Goal: Task Accomplishment & Management: Manage account settings

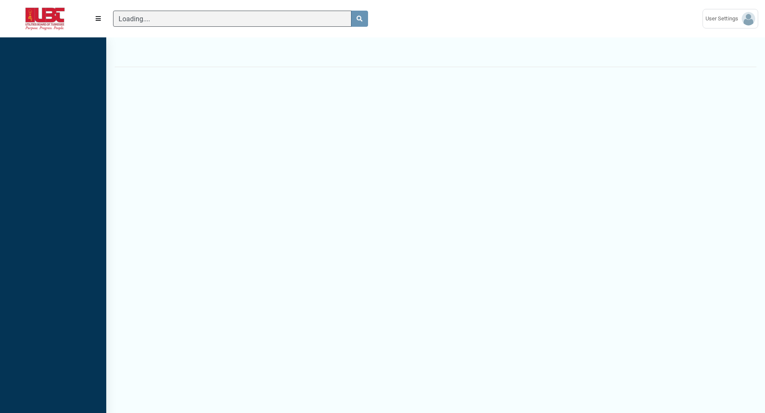
scroll to position [3, 0]
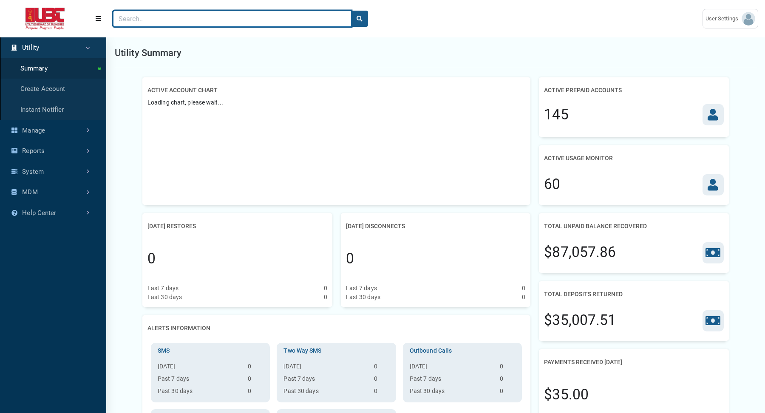
click at [199, 18] on input "Search" at bounding box center [232, 19] width 238 height 16
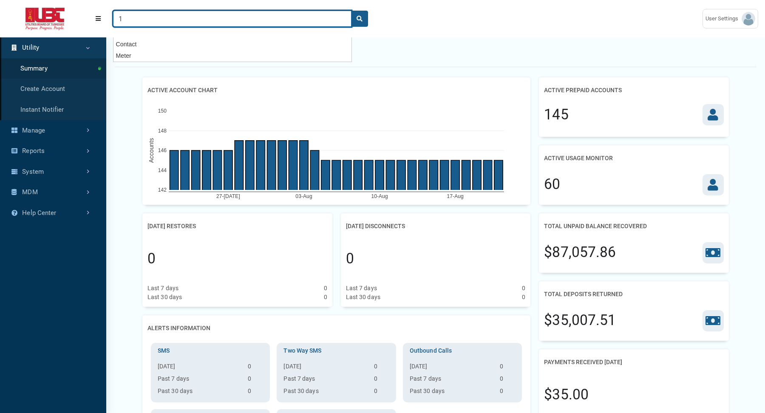
type input "1"
click at [351, 11] on button "search" at bounding box center [359, 19] width 17 height 16
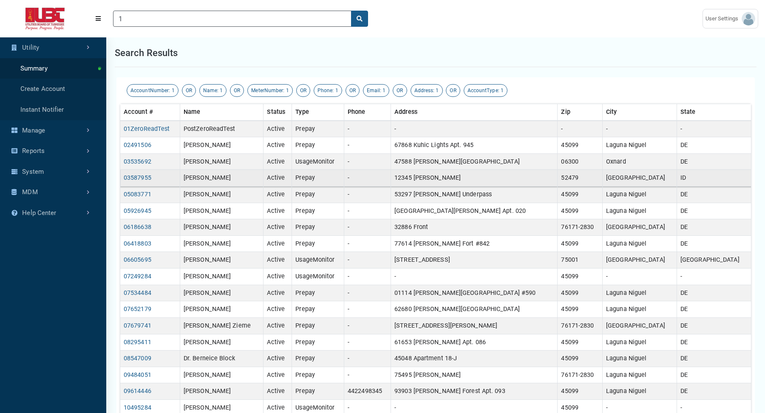
click at [344, 172] on td "Prepay" at bounding box center [318, 178] width 52 height 17
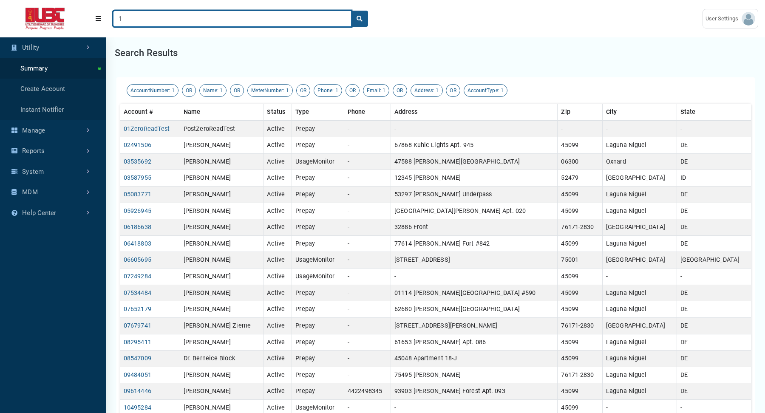
drag, startPoint x: 134, startPoint y: 21, endPoint x: 64, endPoint y: 17, distance: 70.2
click at [71, 17] on header "(to home page) 1 User Settings ESI chandini@exceleron.com" at bounding box center [382, 18] width 765 height 37
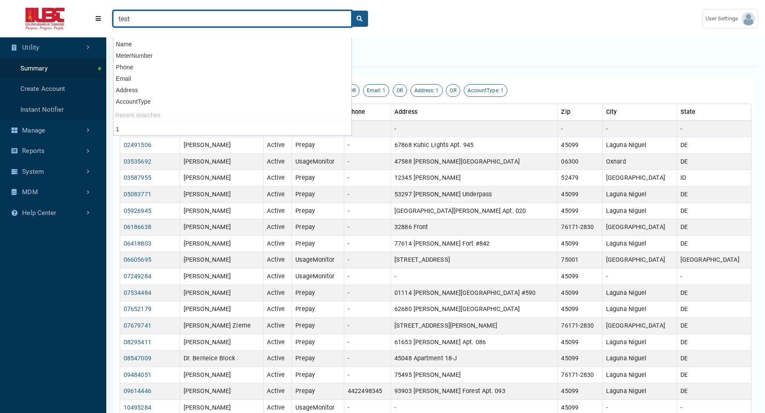
type input "test"
click at [351, 11] on button "search" at bounding box center [359, 19] width 17 height 16
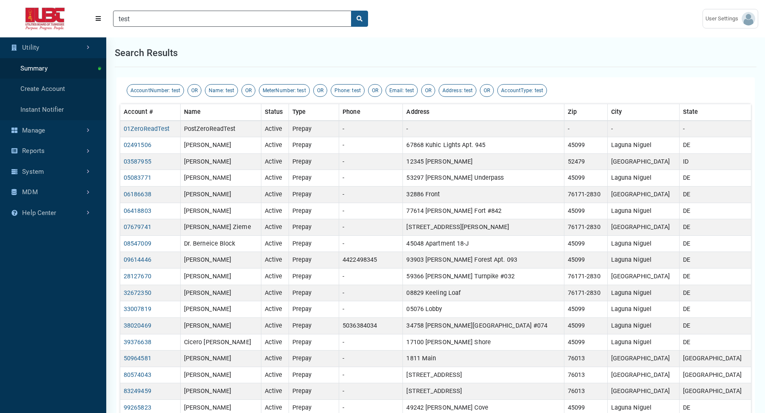
click at [423, 62] on div "Search results" at bounding box center [435, 53] width 641 height 28
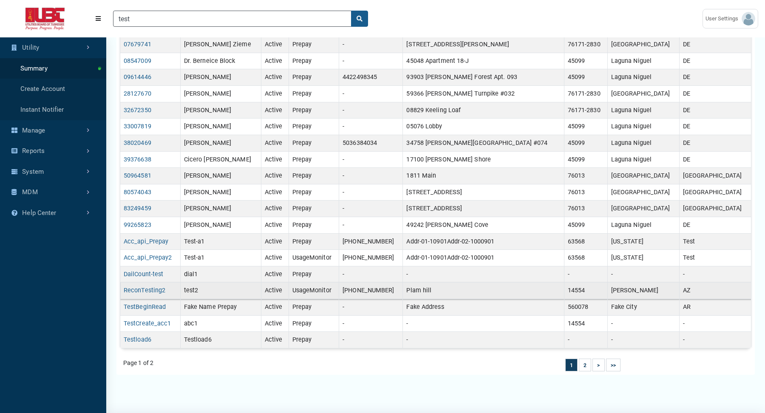
scroll to position [198, 0]
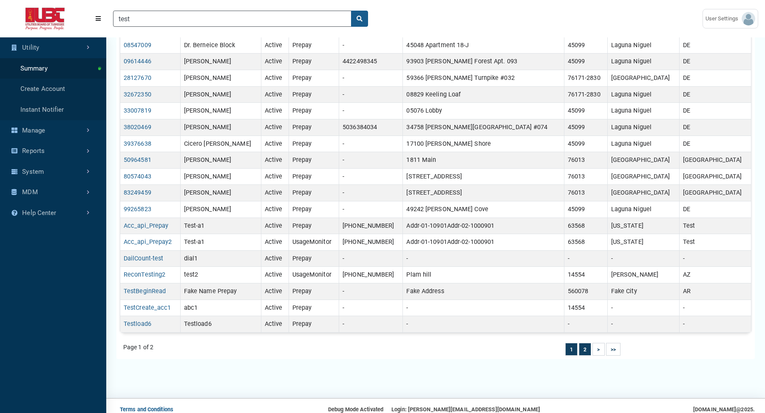
click at [587, 345] on li "2" at bounding box center [585, 349] width 12 height 13
click at [586, 347] on link "2" at bounding box center [584, 350] width 3 height 6
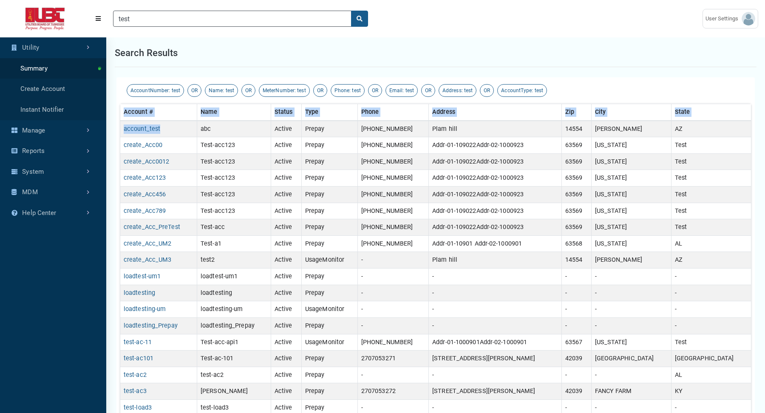
drag, startPoint x: 165, startPoint y: 129, endPoint x: 119, endPoint y: 126, distance: 46.4
click at [119, 126] on div "AccountNumber: test OR Name: test OR MeterNumber: test OR Phone: test OR Email:…" at bounding box center [435, 317] width 638 height 480
click at [173, 127] on td "account_test" at bounding box center [158, 129] width 77 height 17
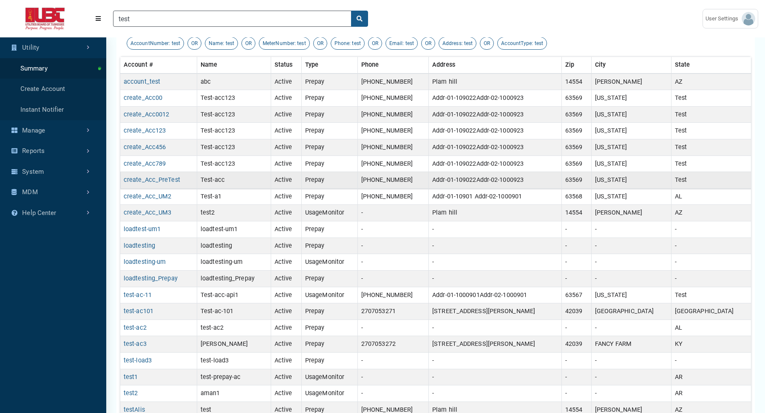
scroll to position [48, 0]
drag, startPoint x: 164, startPoint y: 78, endPoint x: 122, endPoint y: 78, distance: 41.6
click at [122, 78] on td "account_test" at bounding box center [158, 81] width 77 height 17
copy link "account_test"
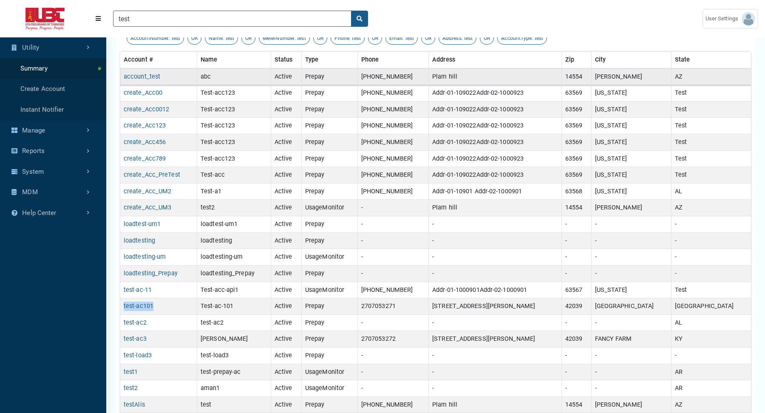
scroll to position [0, 0]
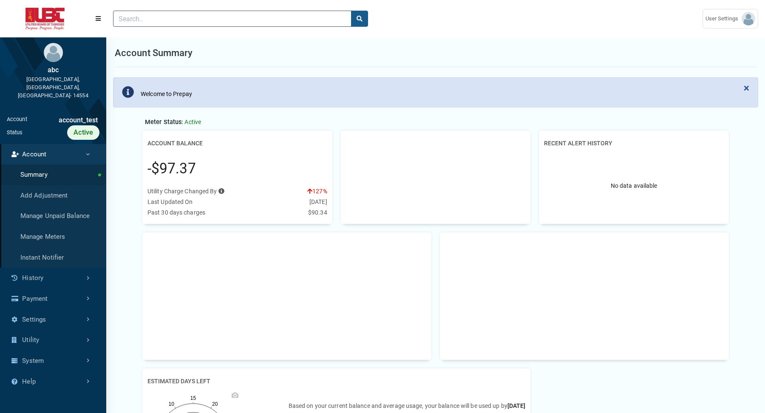
scroll to position [186, 0]
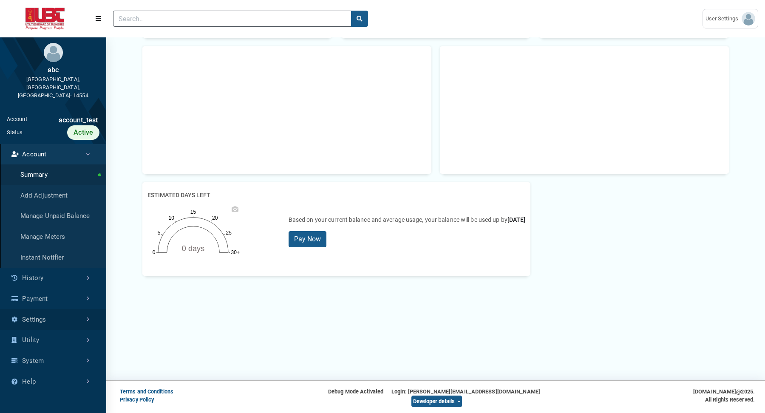
click at [54, 309] on link "Settings" at bounding box center [53, 319] width 106 height 21
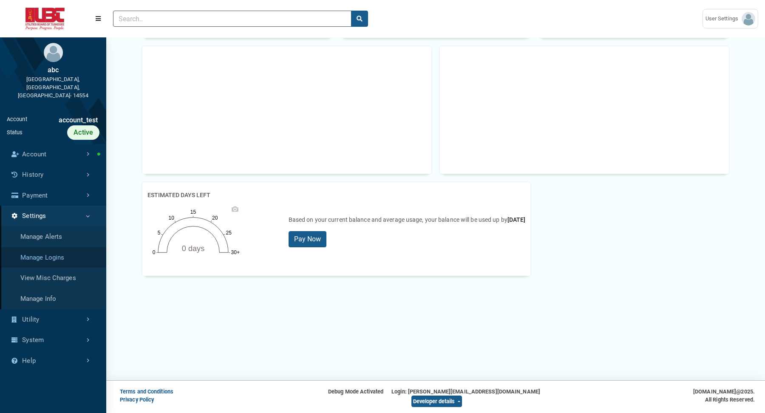
click at [47, 247] on link "Manage Logins" at bounding box center [53, 257] width 106 height 21
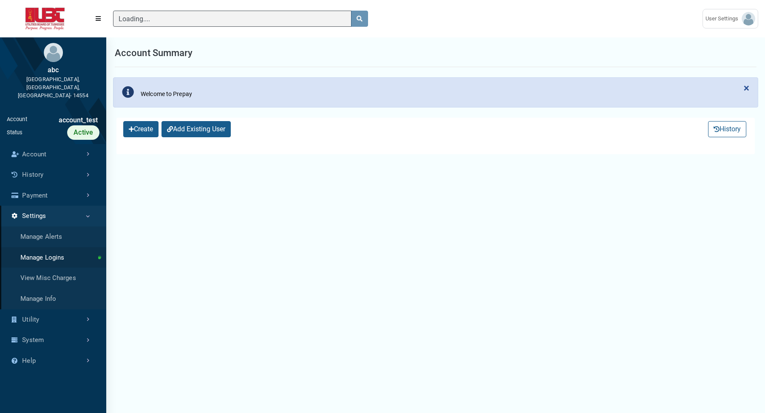
select select "25 per page"
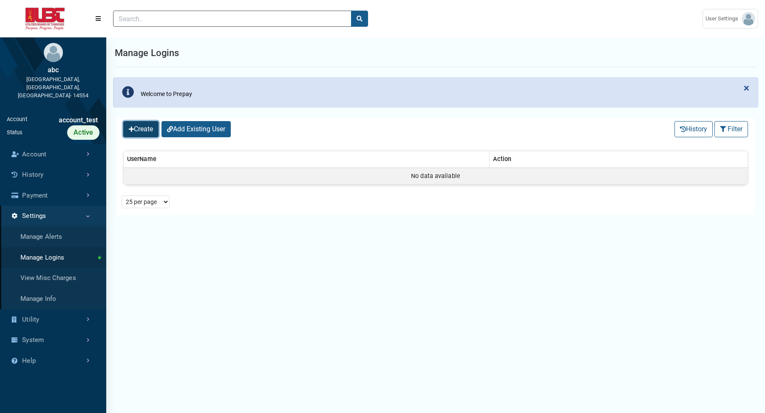
click at [144, 130] on button "Create" at bounding box center [140, 129] width 35 height 16
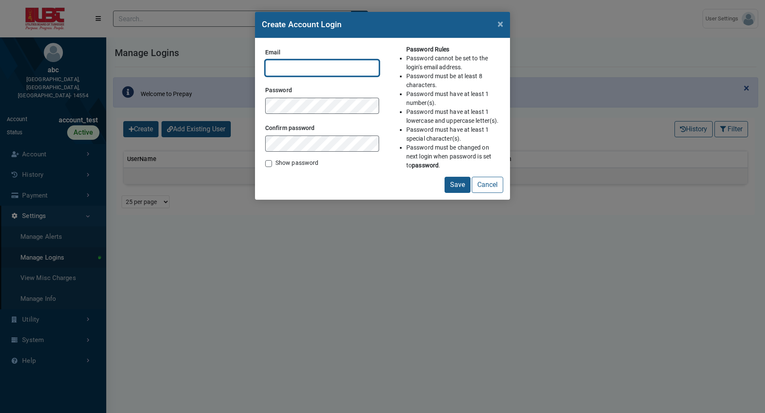
click at [337, 72] on input "Email" at bounding box center [322, 68] width 114 height 16
click at [298, 67] on input "Email" at bounding box center [322, 68] width 114 height 16
type input "[EMAIL_ADDRESS][DOMAIN_NAME]"
click at [275, 165] on label "Show password" at bounding box center [296, 162] width 43 height 9
click at [271, 165] on input "Show password" at bounding box center [268, 162] width 7 height 8
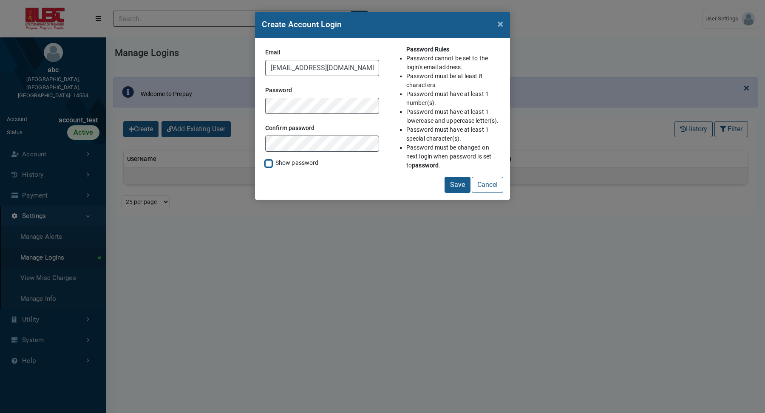
checkbox input "true"
click at [223, 110] on div "Create Account Login × Email test-acc@mu.com Password Confirm password Show pas…" at bounding box center [382, 206] width 765 height 413
click at [245, 108] on div "Create Account Login × Email test-acc@mu.com Password Confirm password Show pas…" at bounding box center [382, 206] width 765 height 413
click at [240, 108] on div "Create Account Login × Email test-acc@mu.com Password Confirm password Show pas…" at bounding box center [382, 206] width 765 height 413
click at [455, 187] on button "Save" at bounding box center [457, 185] width 26 height 16
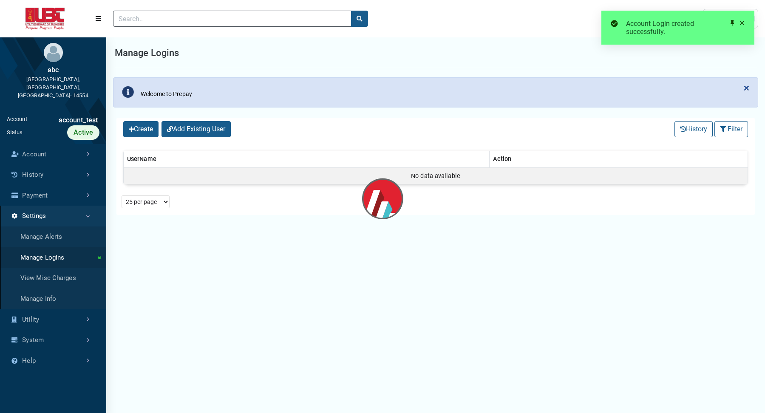
select select "25 per page"
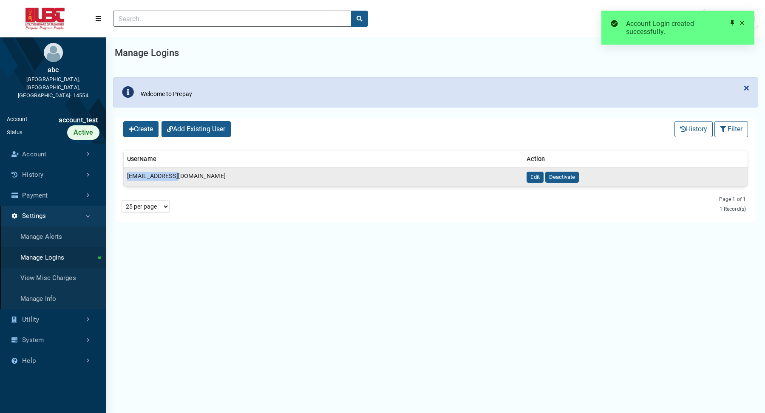
drag, startPoint x: 179, startPoint y: 173, endPoint x: 126, endPoint y: 177, distance: 53.7
click at [126, 177] on td "[EMAIL_ADDRESS][DOMAIN_NAME]" at bounding box center [323, 177] width 399 height 19
copy td "[EMAIL_ADDRESS][DOMAIN_NAME]"
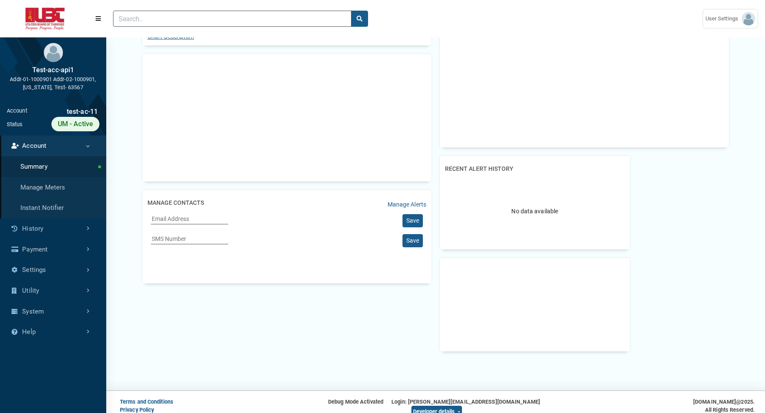
scroll to position [298, 0]
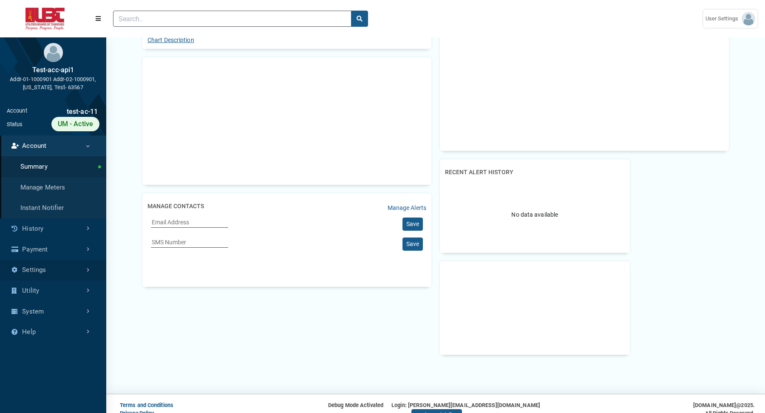
click at [39, 270] on link "Settings" at bounding box center [53, 270] width 106 height 21
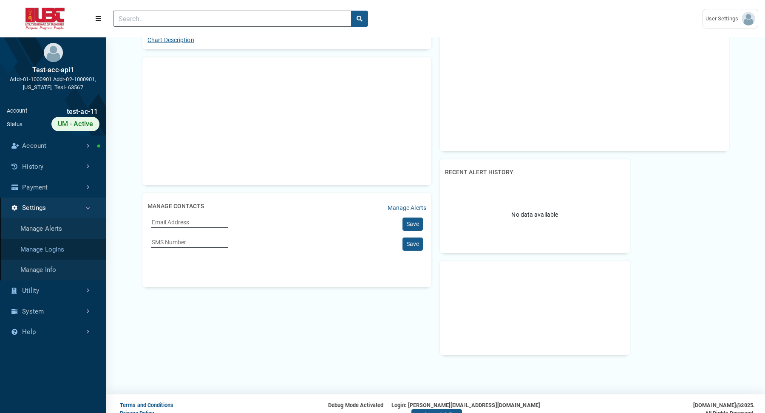
click at [40, 247] on link "Manage Logins" at bounding box center [53, 249] width 106 height 21
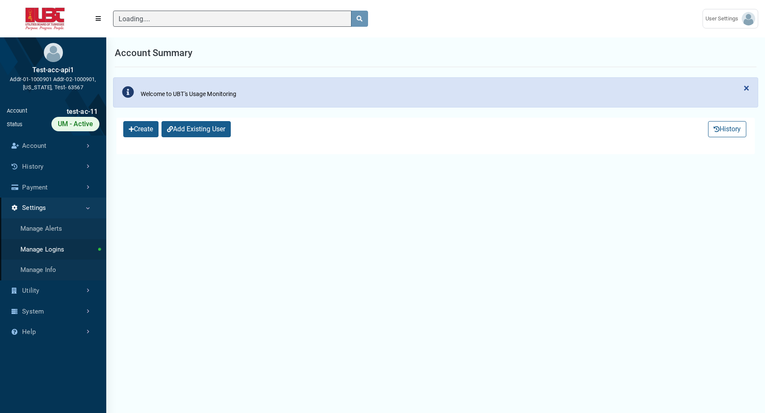
select select "25 per page"
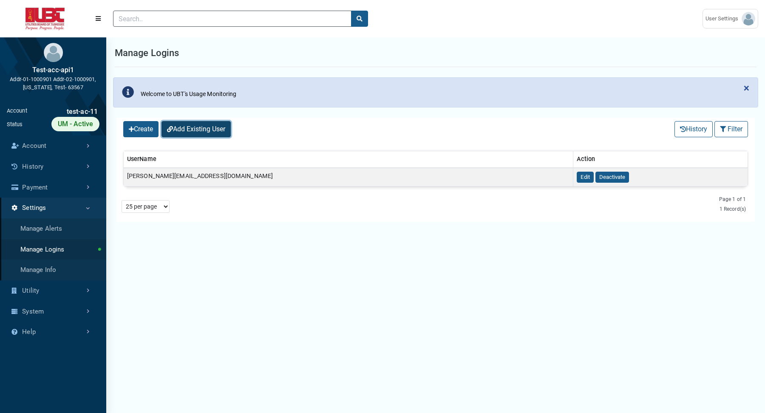
click at [206, 127] on button "Add Existing User" at bounding box center [195, 129] width 69 height 16
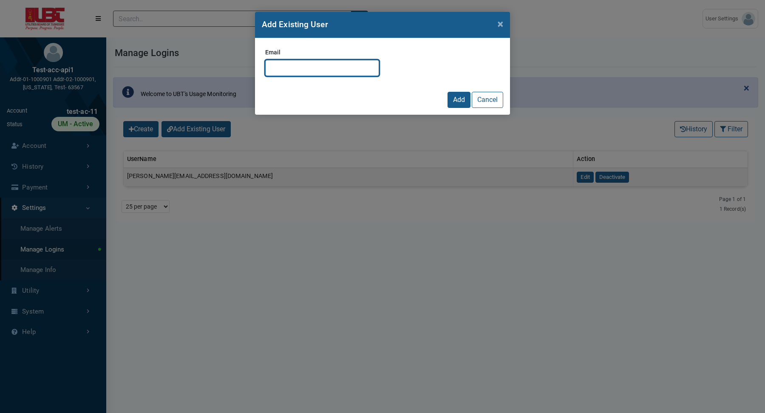
click at [339, 61] on input "Email" at bounding box center [322, 68] width 114 height 16
paste input "test-acc@mu.com"
type input "test-acc@mu.com"
click at [453, 100] on button "Add" at bounding box center [458, 100] width 23 height 16
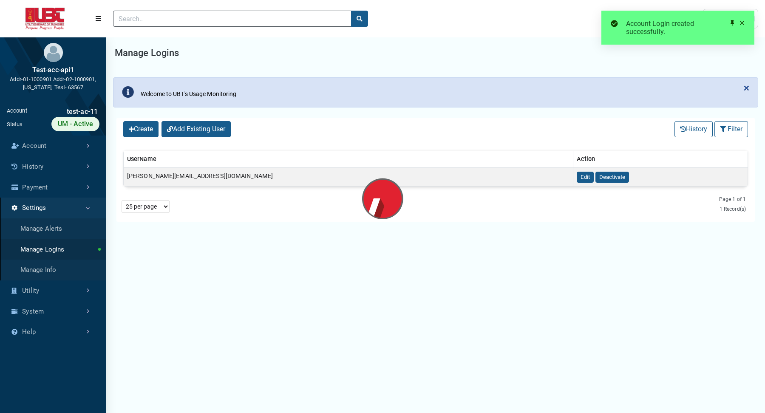
select select "25 per page"
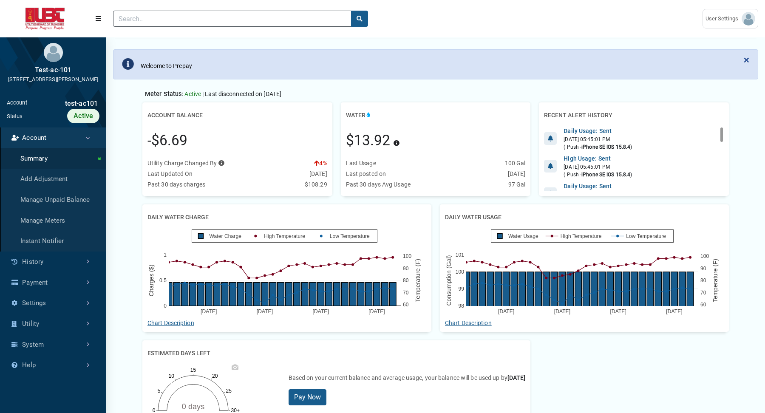
scroll to position [30, 0]
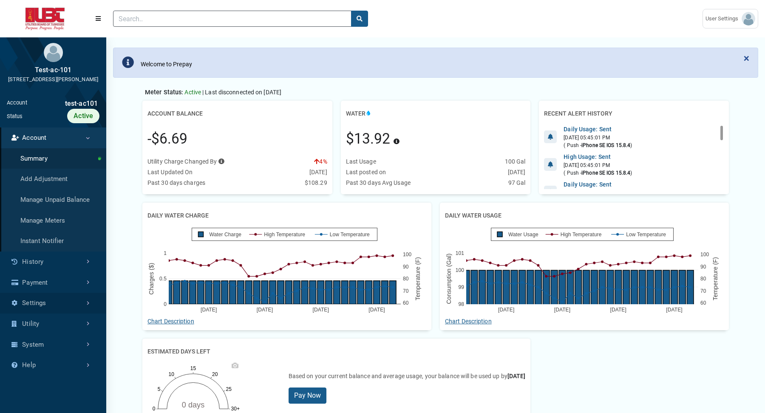
click at [46, 299] on link "Settings" at bounding box center [53, 303] width 106 height 21
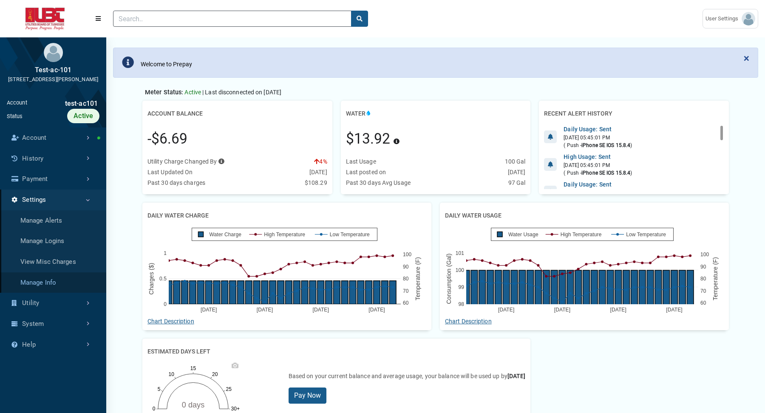
click at [33, 282] on link "Manage Info" at bounding box center [53, 282] width 106 height 21
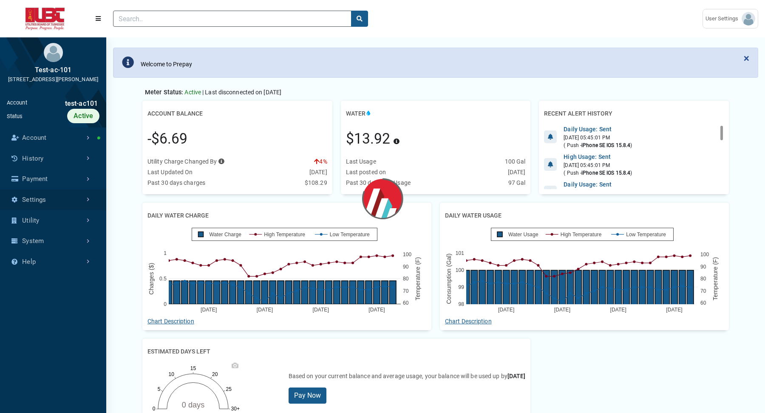
click at [52, 200] on link "Settings" at bounding box center [53, 199] width 106 height 21
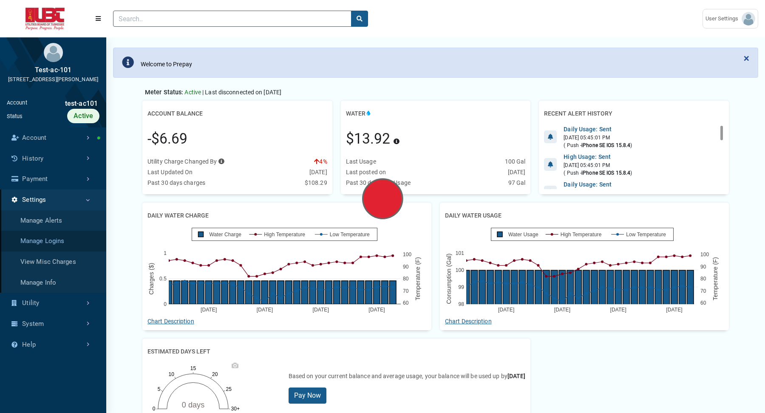
click at [53, 248] on link "Manage Logins" at bounding box center [53, 241] width 106 height 21
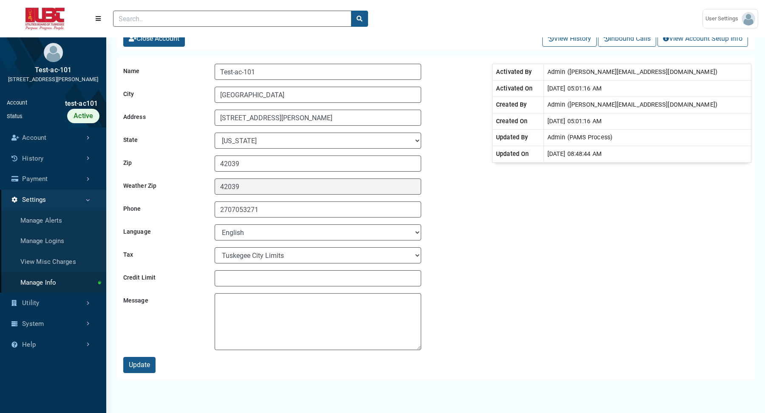
scroll to position [186, 0]
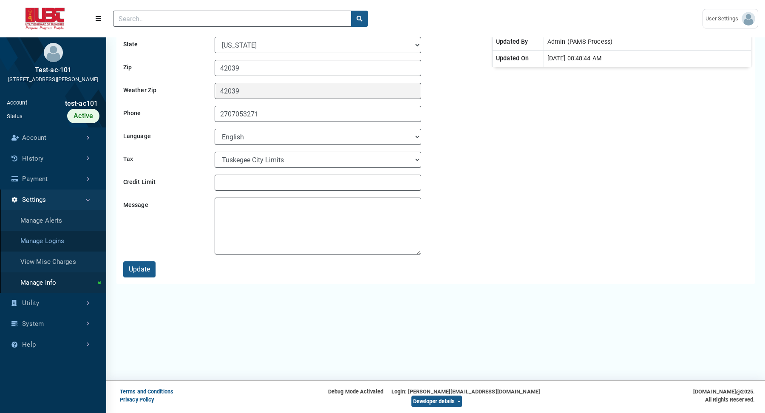
click at [59, 245] on link "Manage Logins" at bounding box center [53, 241] width 106 height 21
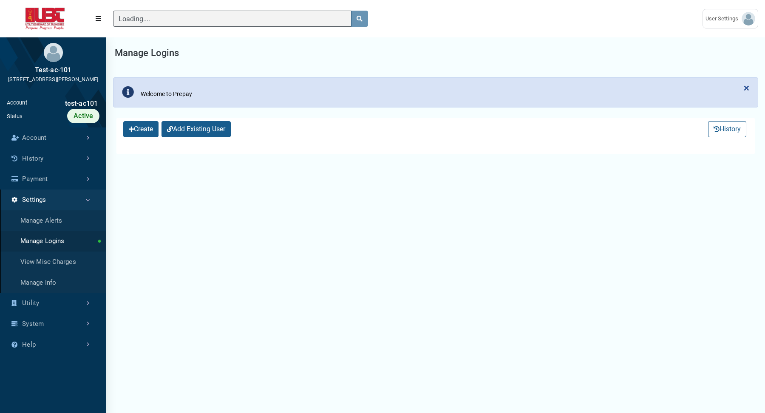
select select "25 per page"
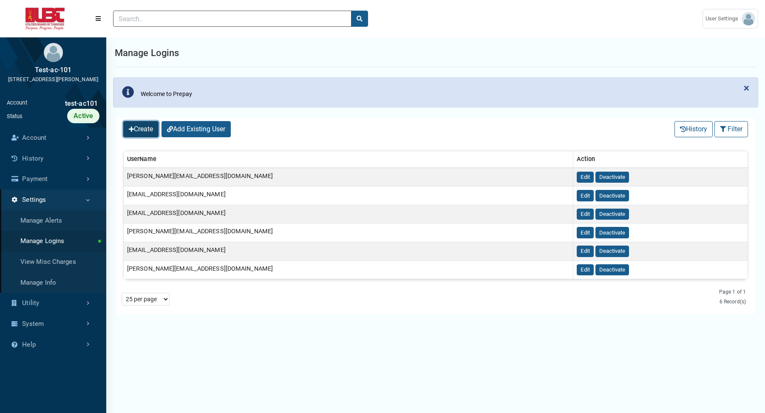
click at [141, 134] on button "Create" at bounding box center [140, 129] width 35 height 16
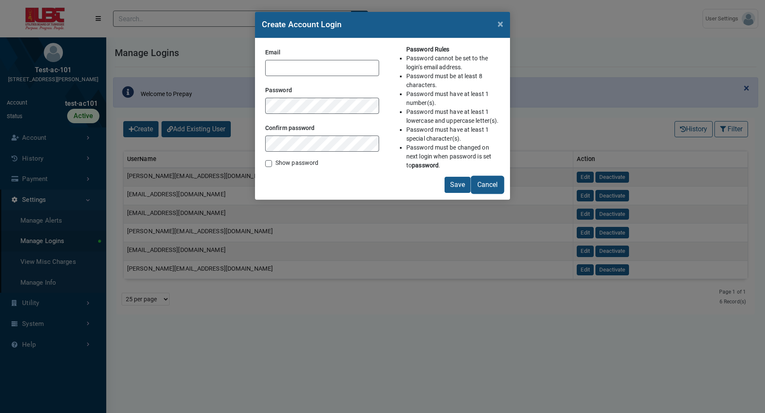
click at [483, 180] on button "Cancel" at bounding box center [487, 185] width 31 height 16
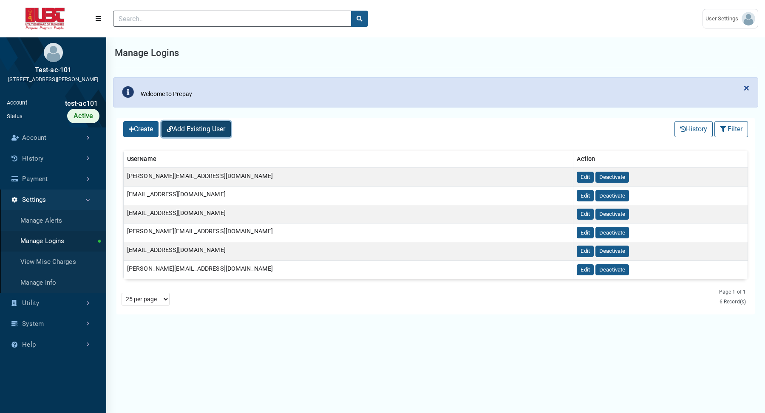
click at [185, 132] on button "Add Existing User" at bounding box center [195, 129] width 69 height 16
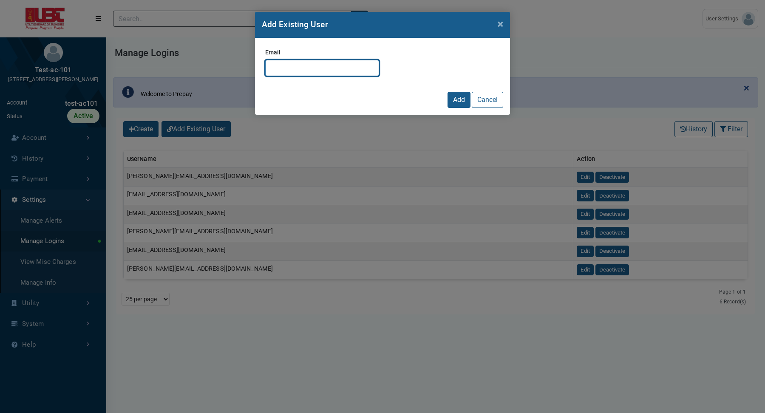
click at [356, 70] on input "Email" at bounding box center [322, 68] width 114 height 16
paste input "[EMAIL_ADDRESS][DOMAIN_NAME]"
type input "test-acc@mu.com"
click at [456, 96] on button "Add" at bounding box center [458, 100] width 23 height 16
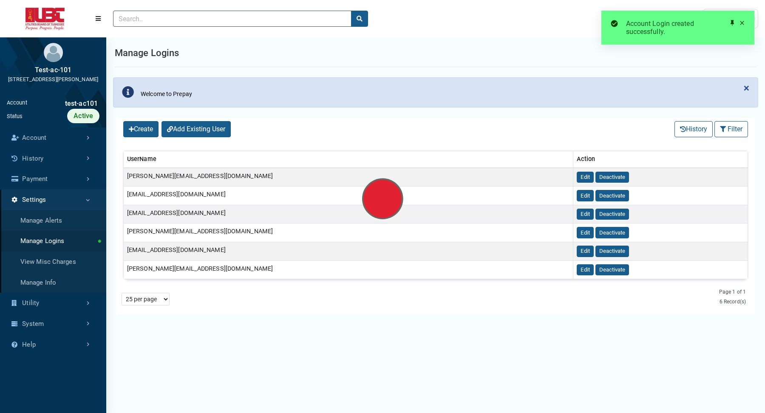
select select "25 per page"
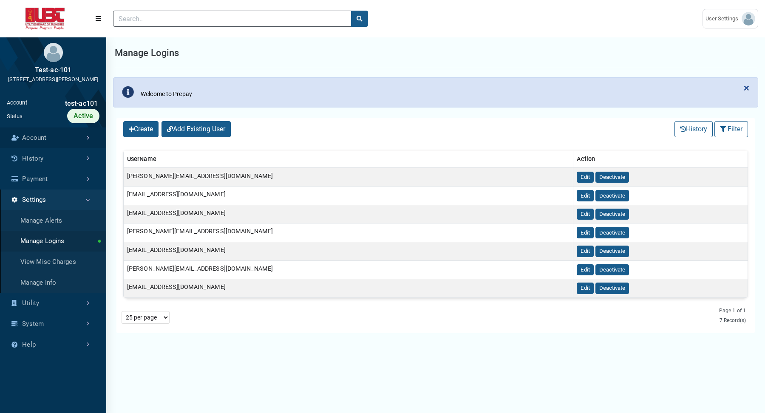
click at [55, 136] on link "Account" at bounding box center [53, 137] width 106 height 21
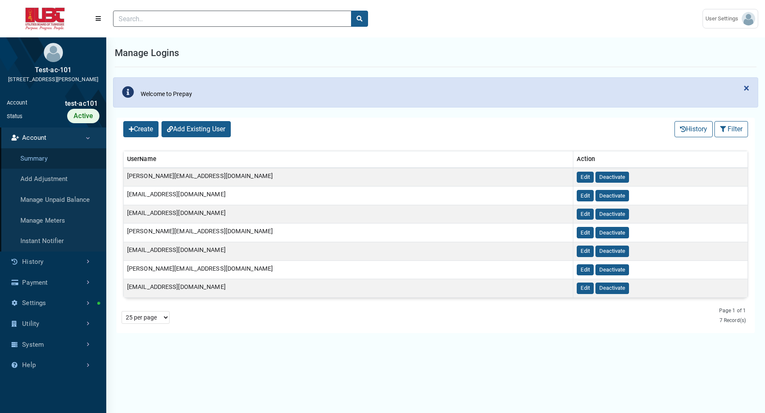
click at [39, 161] on link "Summary" at bounding box center [53, 158] width 106 height 21
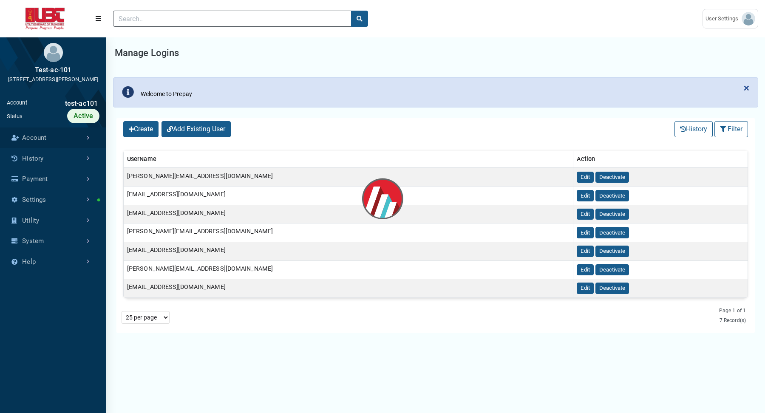
click at [69, 136] on link "Account" at bounding box center [53, 137] width 106 height 21
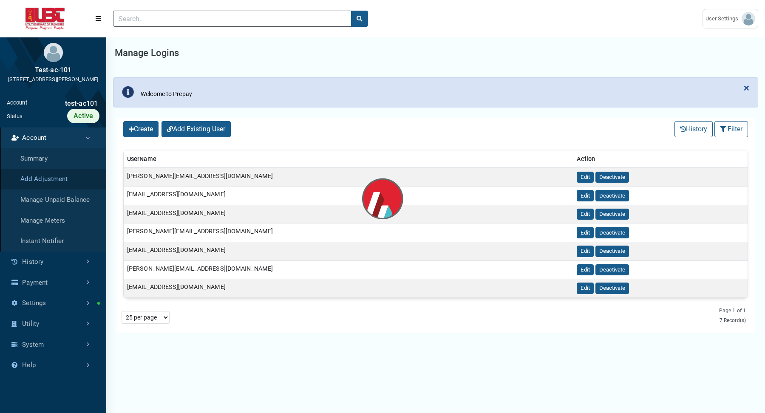
click at [50, 174] on link "Add Adjustment" at bounding box center [53, 179] width 106 height 21
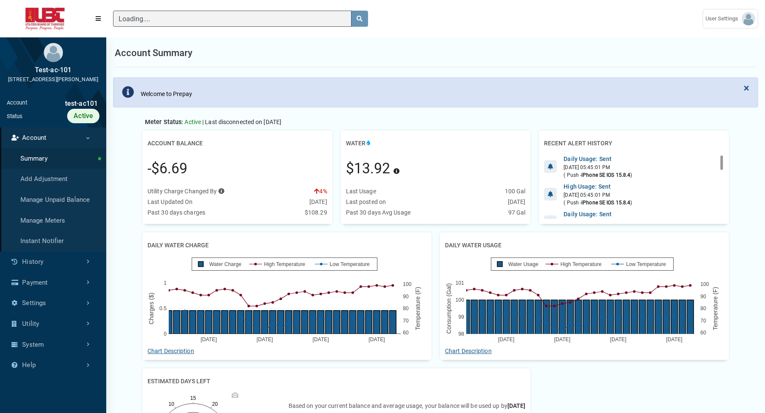
scroll to position [3, 0]
click at [62, 139] on link "Account" at bounding box center [53, 137] width 106 height 21
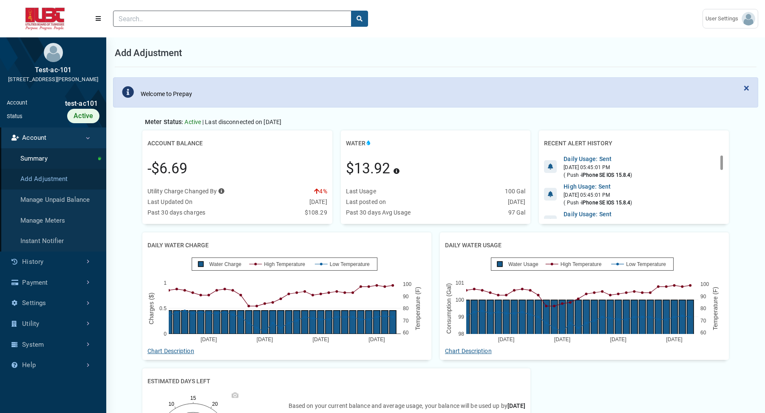
click at [65, 180] on link "Add Adjustment" at bounding box center [53, 179] width 106 height 21
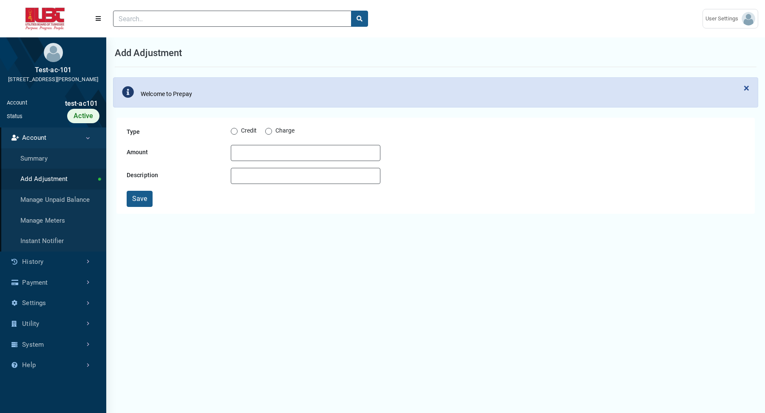
click at [235, 137] on div "Credit Charge" at bounding box center [306, 131] width 150 height 14
click at [241, 130] on label "Credit" at bounding box center [249, 131] width 16 height 10
click at [233, 130] on input "Credit" at bounding box center [234, 130] width 7 height 8
radio input "true"
click at [249, 153] on input "Amount" at bounding box center [306, 153] width 150 height 16
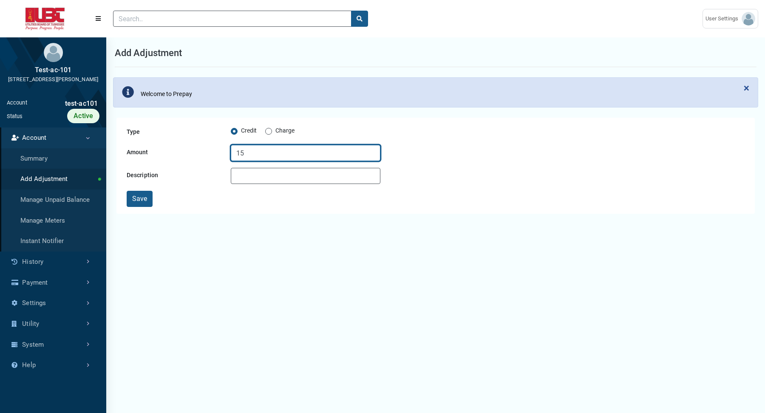
click at [249, 153] on input "15" at bounding box center [306, 153] width 150 height 16
type input "15"
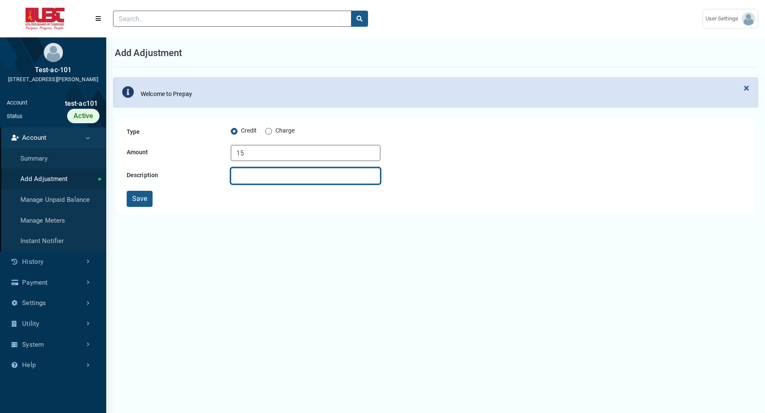
click at [247, 175] on input "Description" at bounding box center [306, 176] width 150 height 16
click at [247, 174] on input "test" at bounding box center [306, 176] width 150 height 16
type input "test"
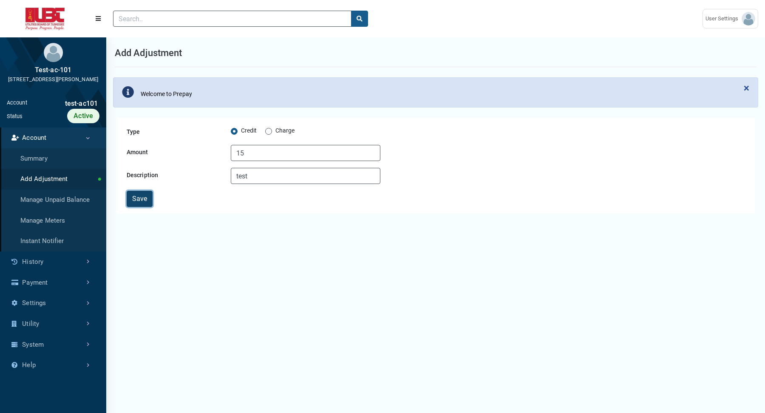
click at [136, 203] on button "Save" at bounding box center [140, 199] width 26 height 16
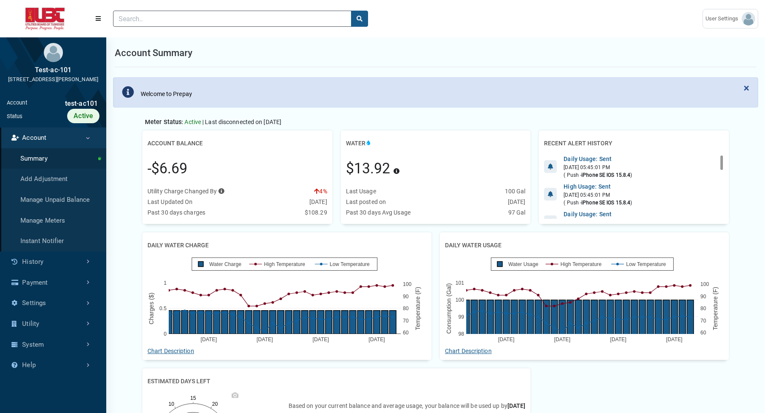
scroll to position [186, 0]
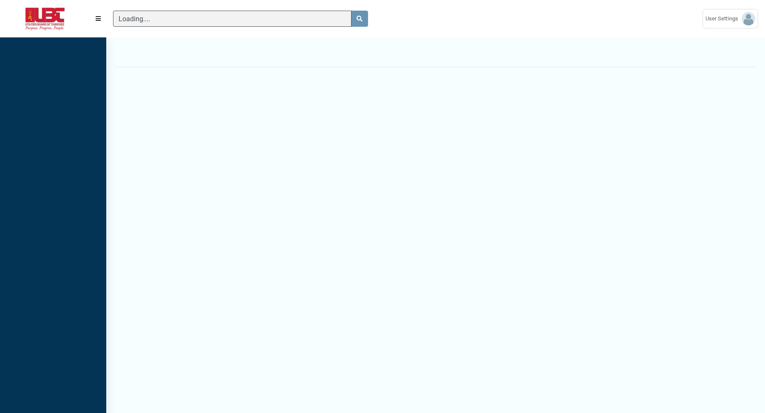
scroll to position [3, 0]
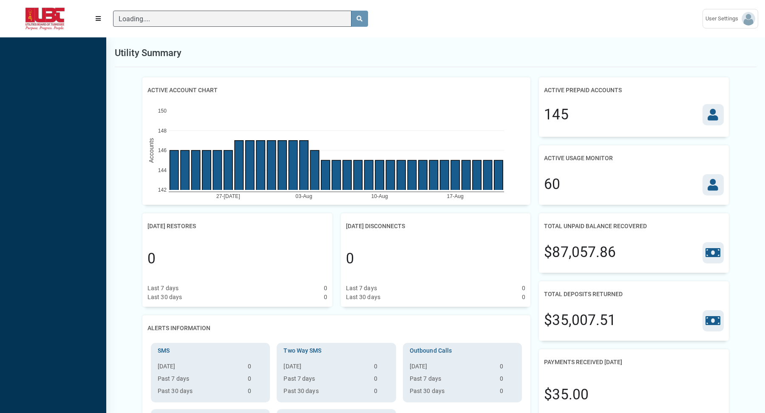
scroll to position [3, 0]
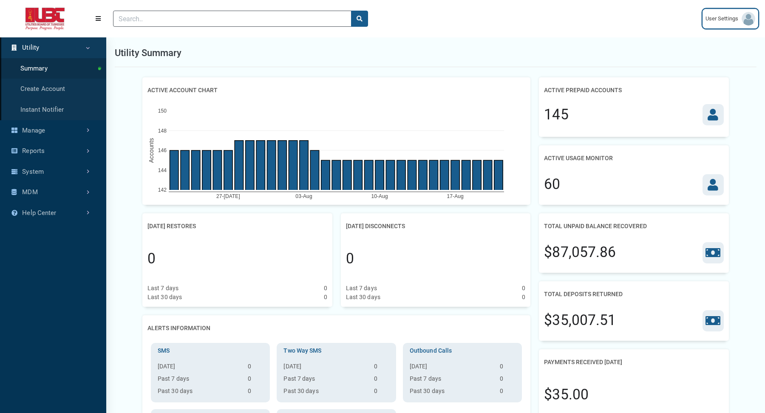
click at [719, 16] on span "User Settings" at bounding box center [723, 18] width 36 height 8
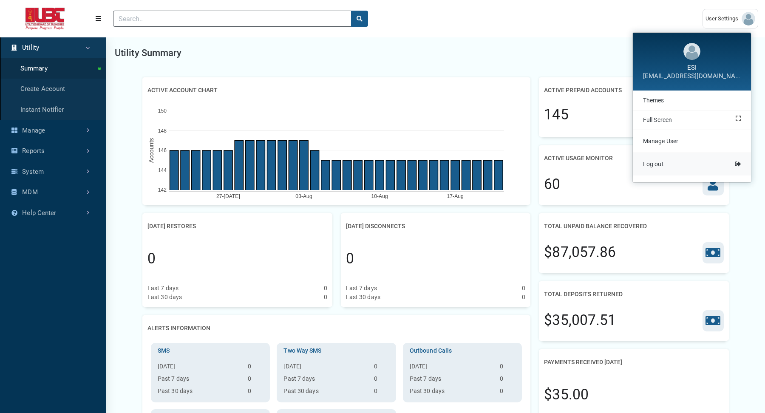
click at [661, 162] on span "Log out" at bounding box center [653, 164] width 21 height 7
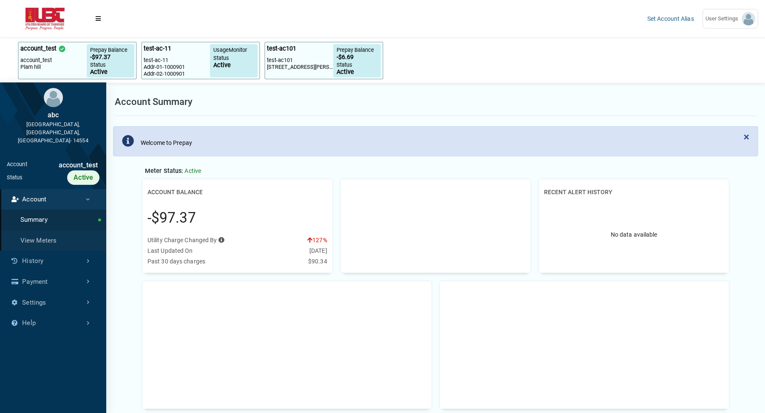
scroll to position [235, 0]
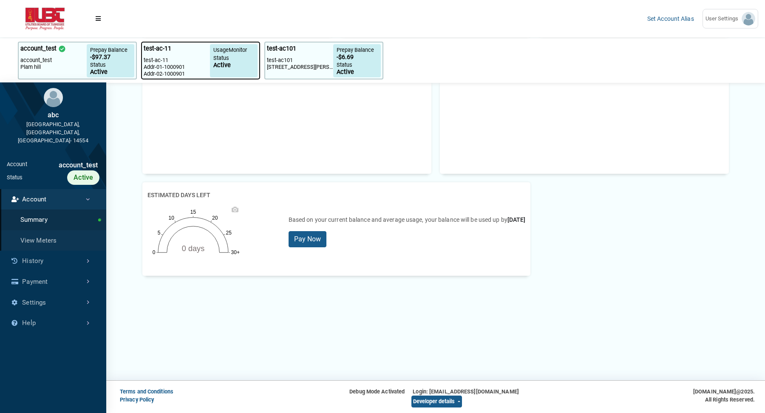
click at [191, 54] on div "test-ac-11" at bounding box center [177, 50] width 66 height 13
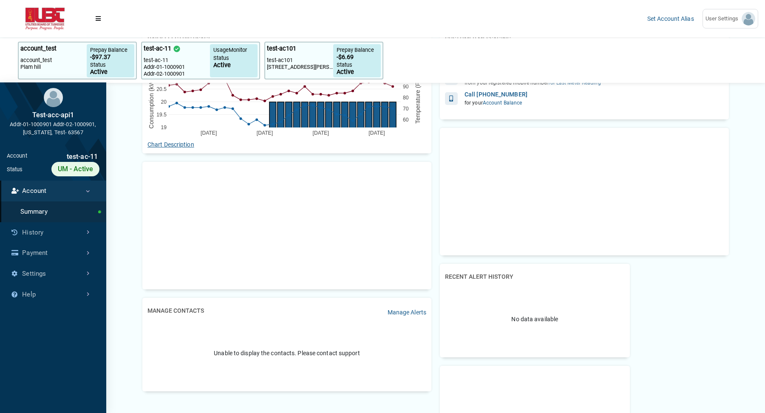
scroll to position [243, 0]
click at [331, 43] on button "test-ac101 test-ac101 187 WILLETT ST Prepay Balance -$6.69 Status Active" at bounding box center [323, 61] width 119 height 38
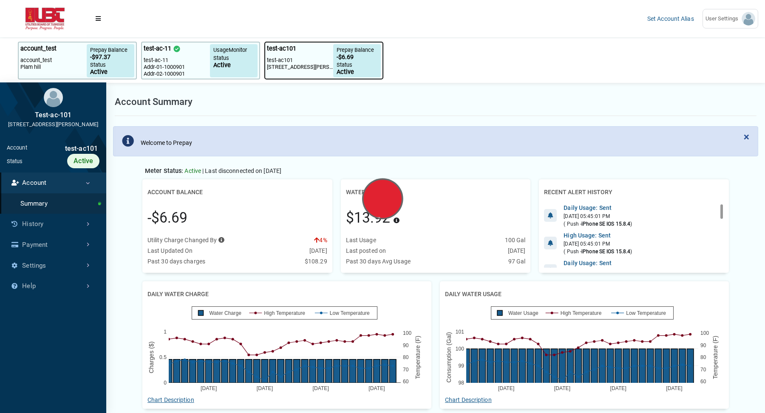
scroll to position [3, 0]
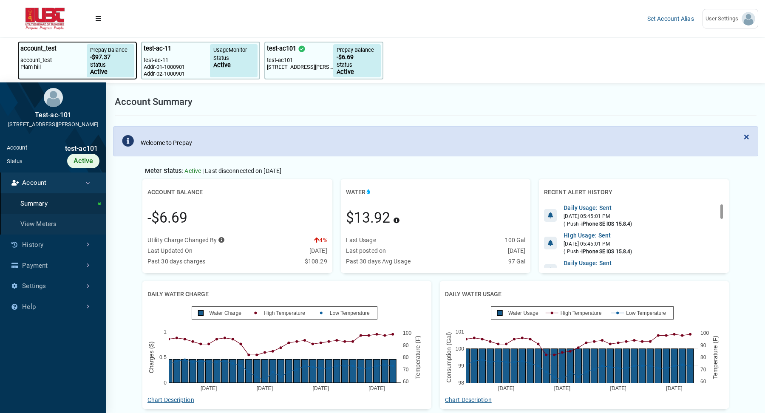
click at [94, 67] on p "Status" at bounding box center [110, 65] width 41 height 8
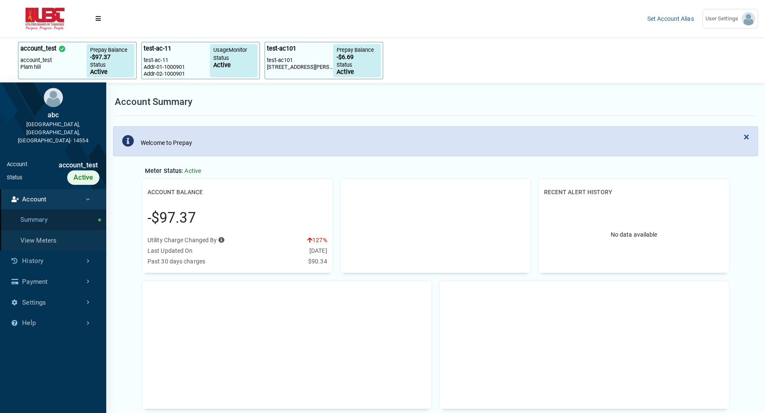
scroll to position [235, 0]
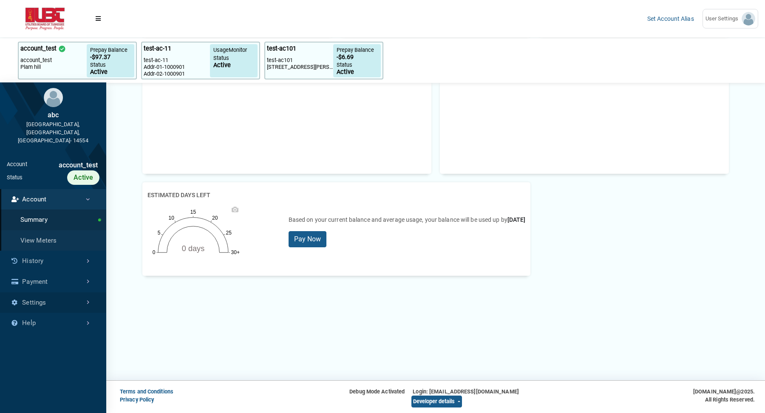
click at [54, 292] on link "Settings" at bounding box center [53, 302] width 106 height 21
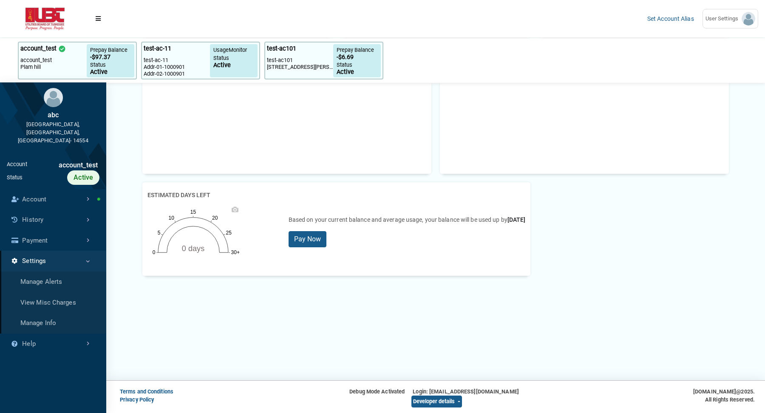
drag, startPoint x: 55, startPoint y: 49, endPoint x: 533, endPoint y: 3, distance: 480.2
drag, startPoint x: 301, startPoint y: 48, endPoint x: 553, endPoint y: 3, distance: 256.3
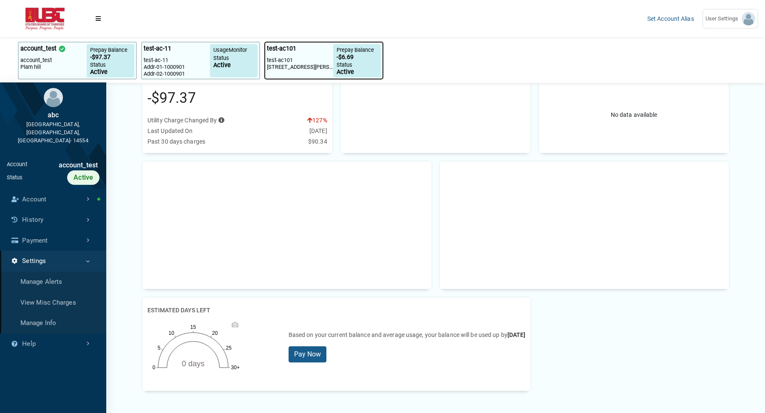
scroll to position [0, 0]
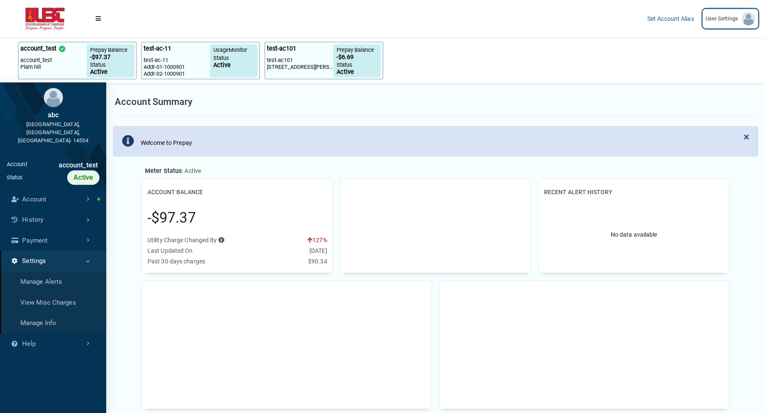
click at [721, 22] on span "User Settings" at bounding box center [723, 18] width 36 height 8
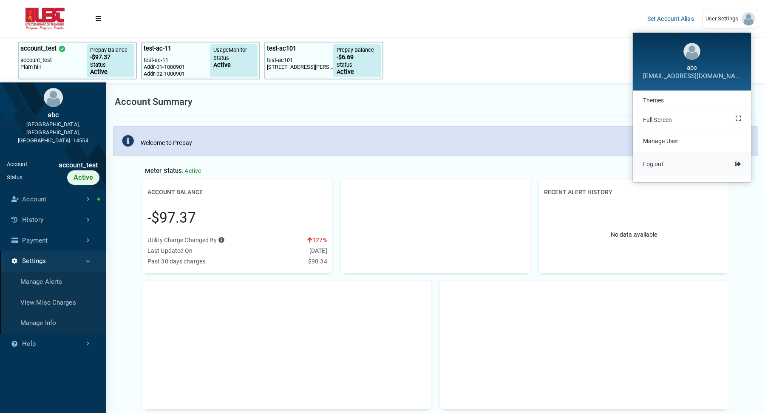
click at [658, 167] on link "Log out" at bounding box center [692, 164] width 118 height 23
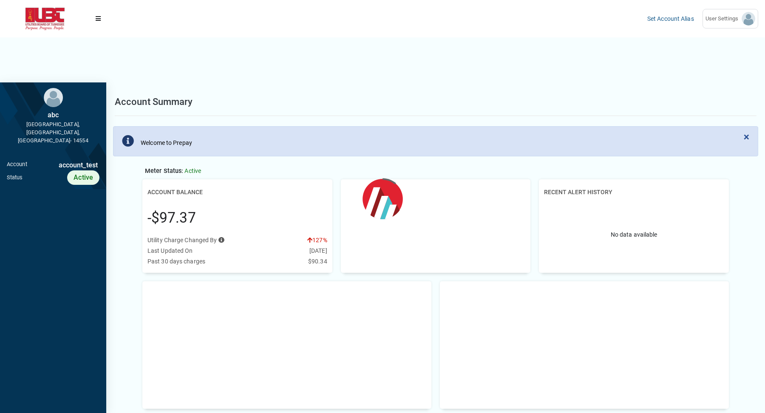
scroll to position [3, 0]
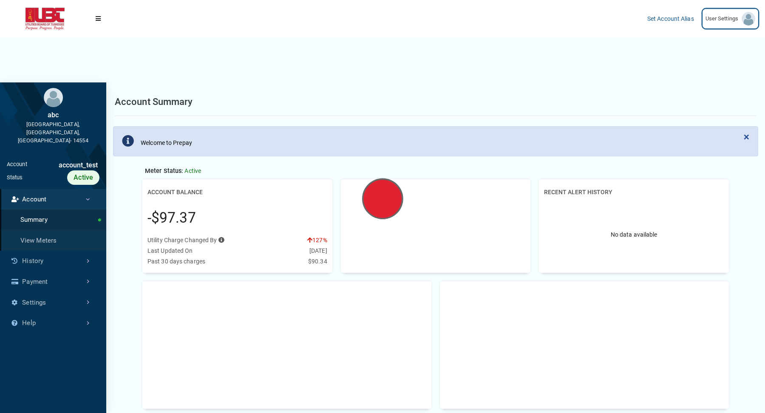
click at [733, 17] on span "User Settings" at bounding box center [723, 18] width 36 height 8
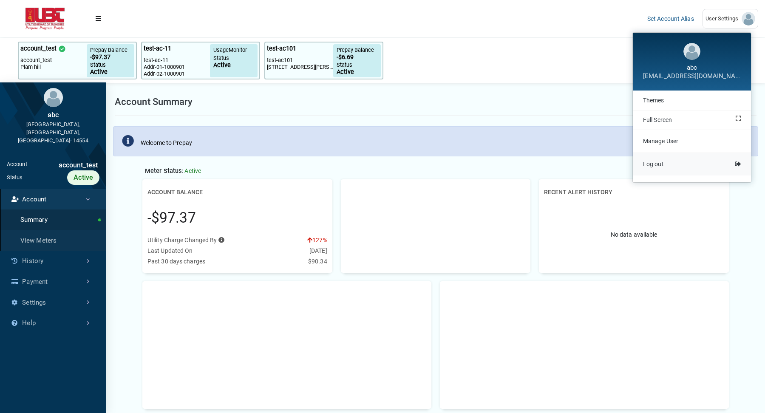
click at [656, 164] on span "Log out" at bounding box center [653, 164] width 21 height 7
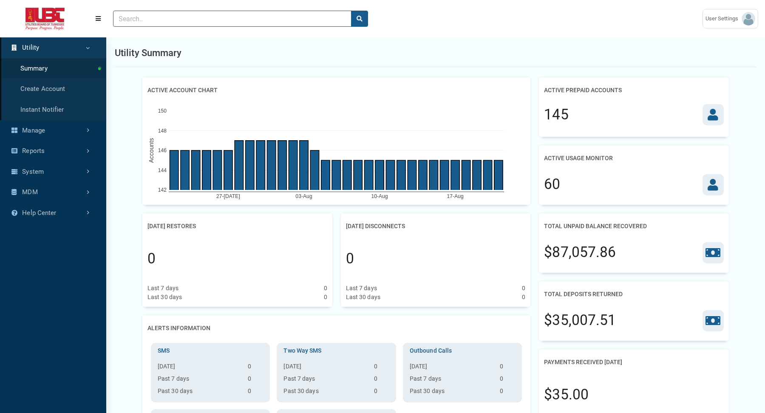
scroll to position [3, 0]
click at [55, 136] on link "Manage" at bounding box center [53, 130] width 106 height 21
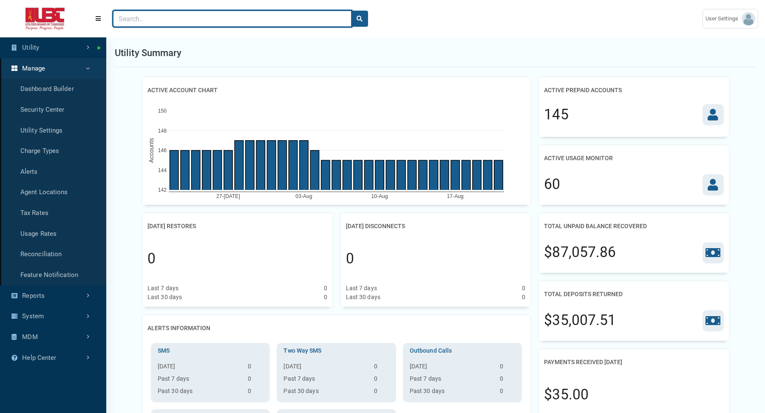
click at [176, 23] on input "Search" at bounding box center [232, 19] width 238 height 16
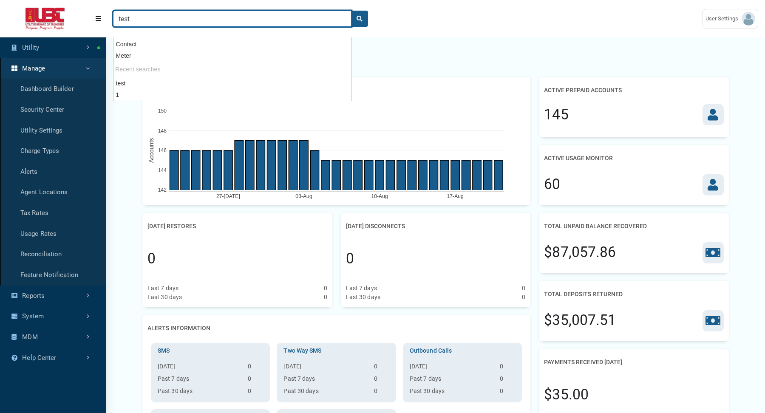
type input "test"
click at [351, 11] on button "search" at bounding box center [359, 19] width 17 height 16
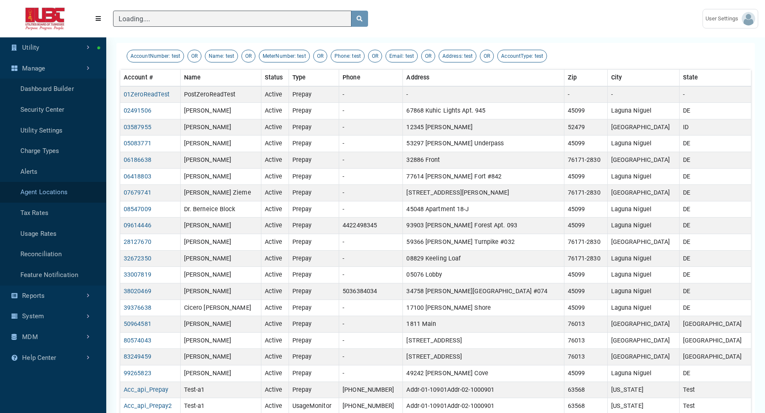
scroll to position [35, 0]
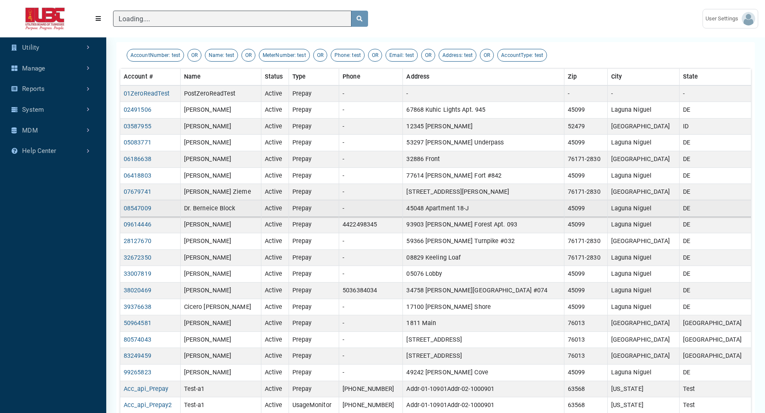
type input "test"
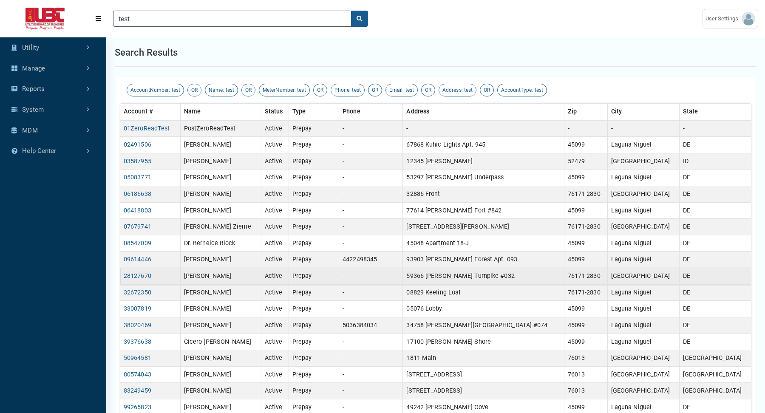
scroll to position [0, 0]
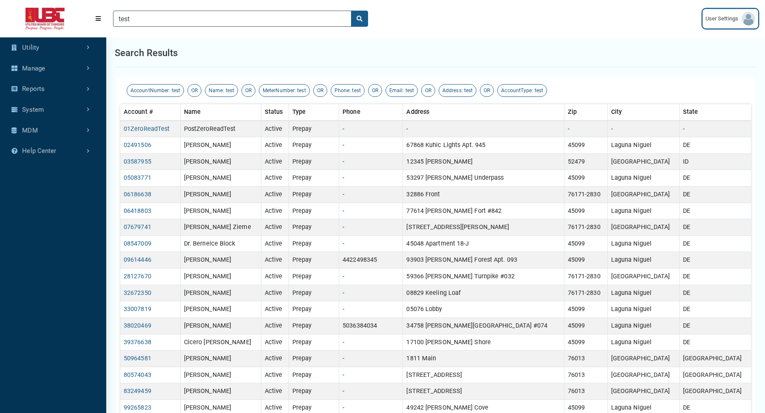
click at [611, 19] on span "User Settings" at bounding box center [723, 18] width 36 height 8
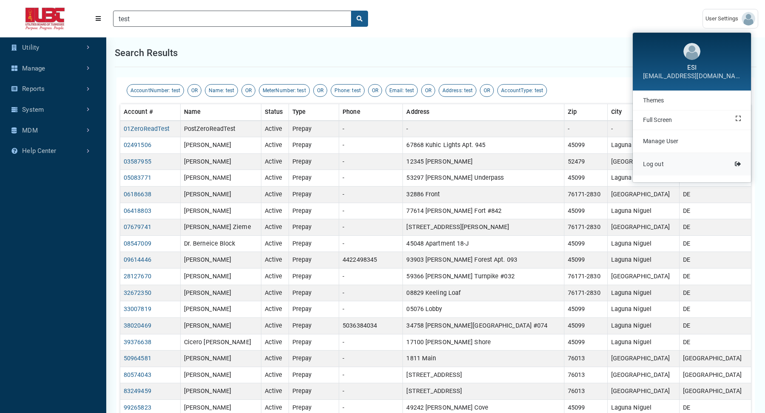
click at [611, 165] on link "Log out" at bounding box center [692, 164] width 118 height 23
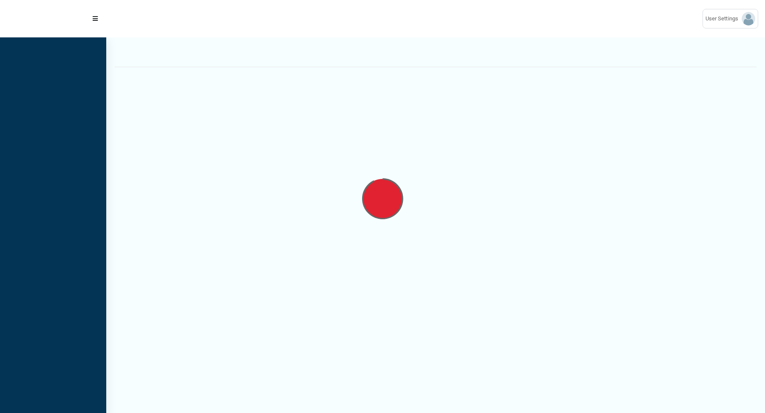
select select "25 per page"
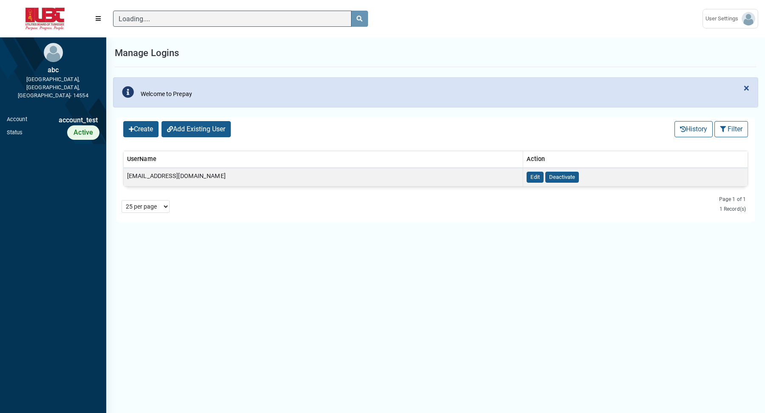
scroll to position [3, 0]
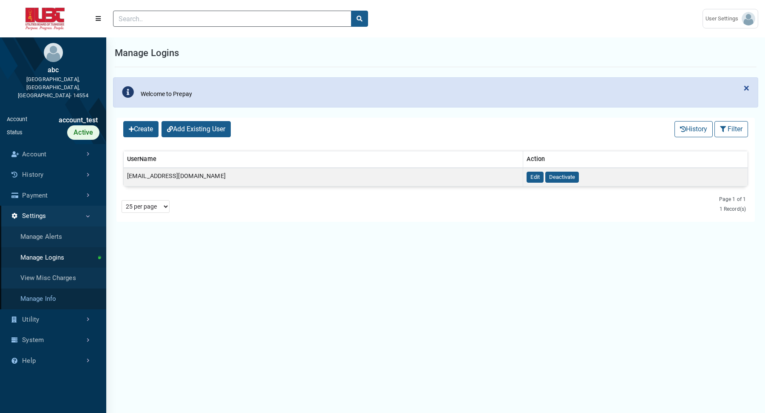
click at [44, 288] on link "Manage Info" at bounding box center [53, 298] width 106 height 21
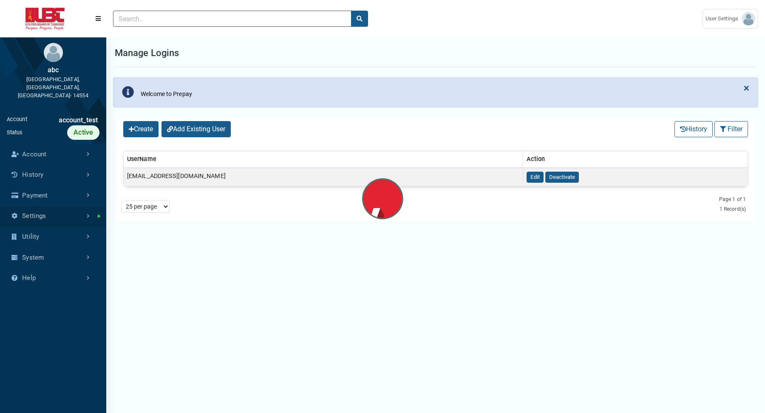
click at [88, 206] on link "Settings" at bounding box center [53, 216] width 106 height 21
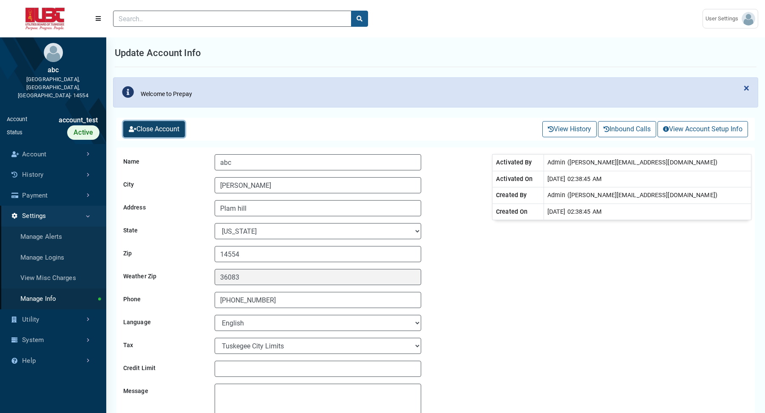
click at [167, 132] on button "Close Account" at bounding box center [154, 129] width 62 height 16
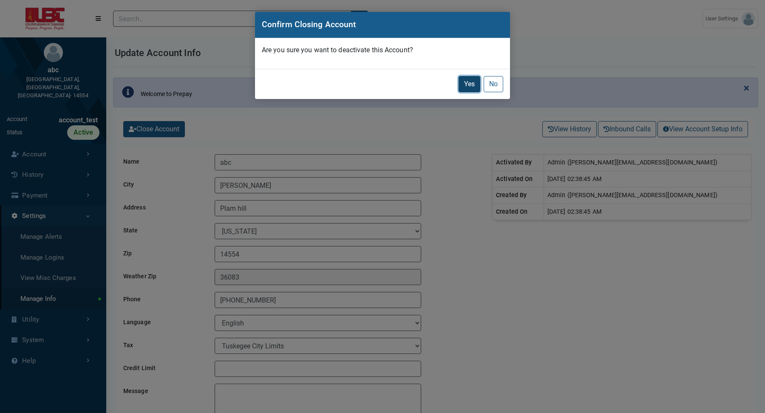
click at [462, 78] on button "Yes" at bounding box center [469, 84] width 22 height 16
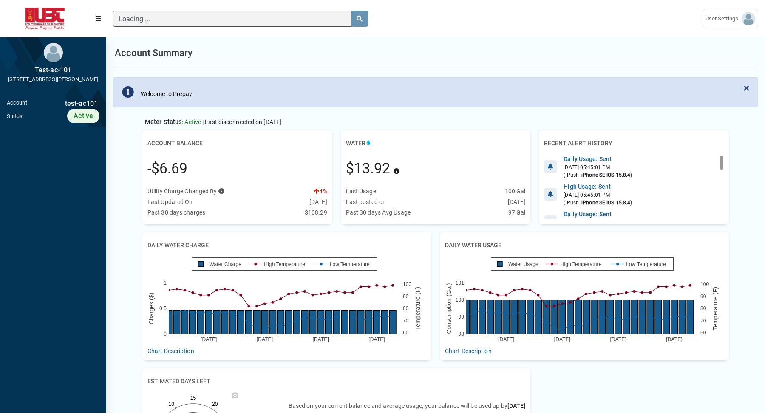
scroll to position [3, 0]
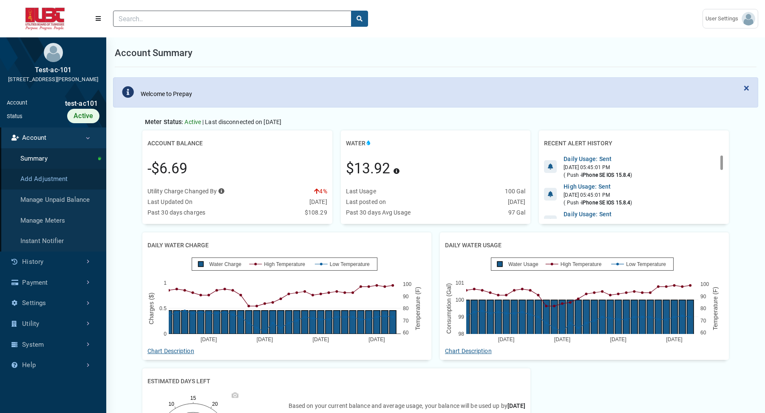
click at [71, 183] on link "Add Adjustment" at bounding box center [53, 179] width 106 height 21
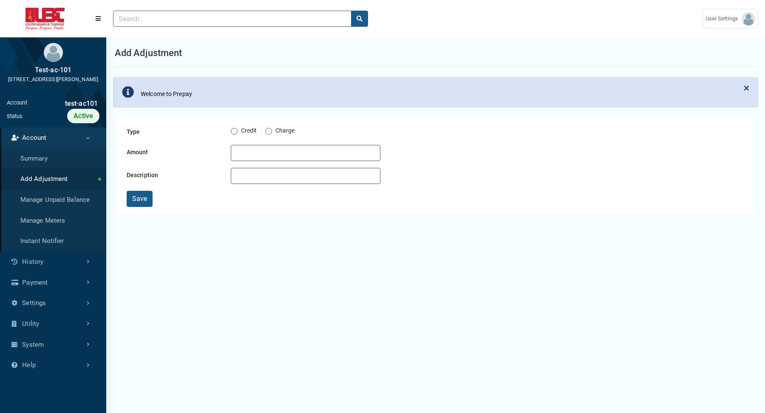
click at [240, 127] on div "Credit" at bounding box center [244, 131] width 26 height 10
click at [241, 133] on label "Credit" at bounding box center [249, 131] width 16 height 10
click at [232, 133] on input "Credit" at bounding box center [234, 130] width 7 height 8
radio input "true"
click at [246, 154] on input "Amount" at bounding box center [306, 153] width 150 height 16
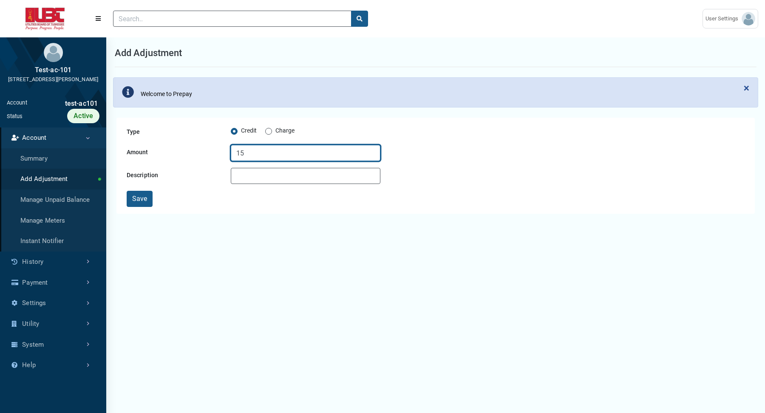
type input "15"
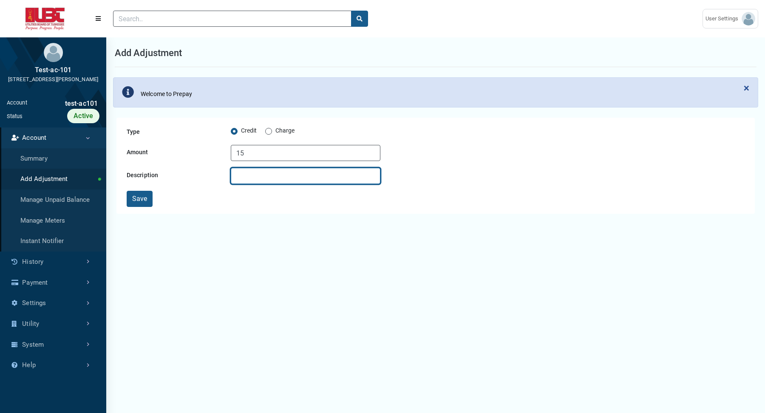
click at [246, 172] on input "Description" at bounding box center [306, 176] width 150 height 16
type input "test"
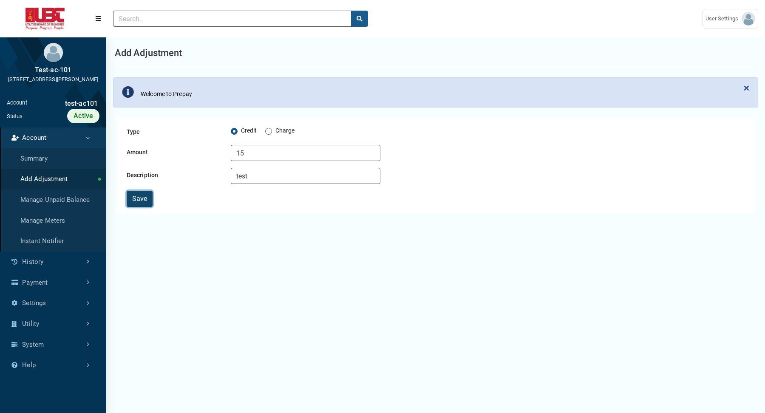
click at [138, 198] on button "Save" at bounding box center [140, 199] width 26 height 16
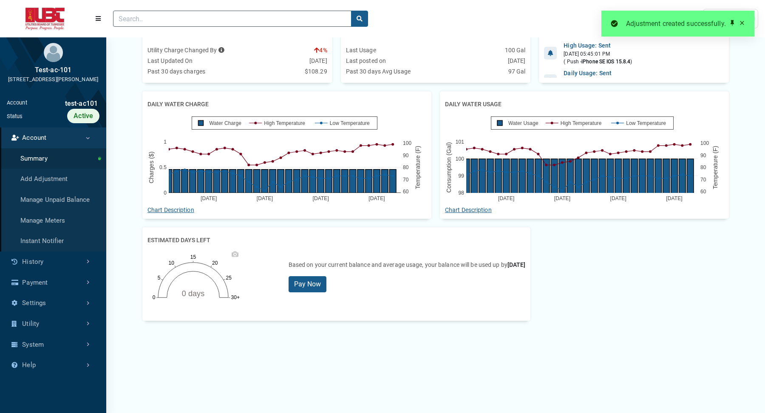
scroll to position [186, 0]
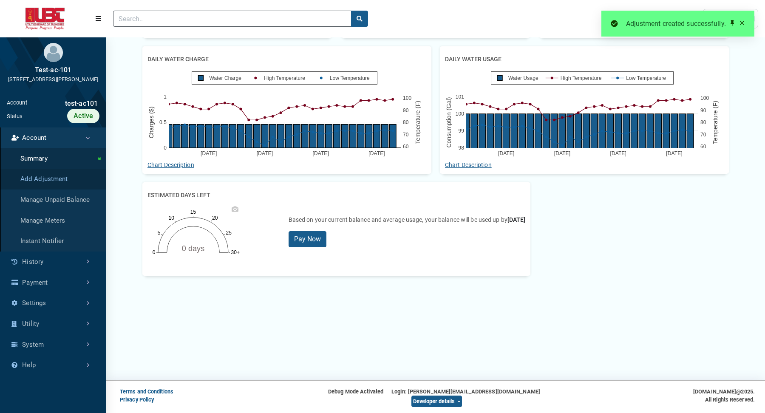
click at [54, 180] on link "Add Adjustment" at bounding box center [53, 179] width 106 height 21
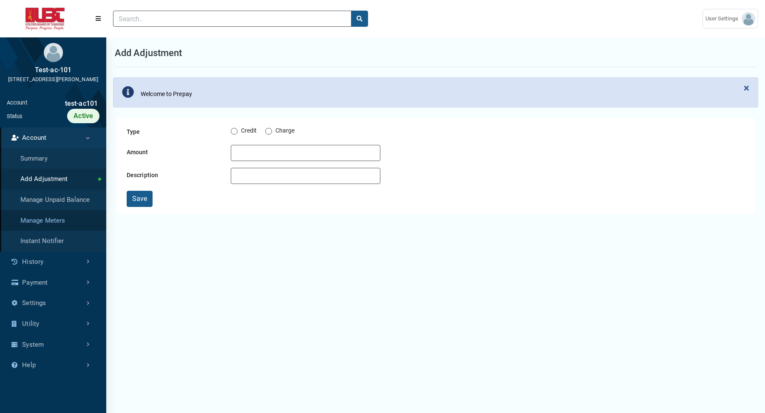
click at [53, 220] on link "Manage Meters" at bounding box center [53, 220] width 106 height 21
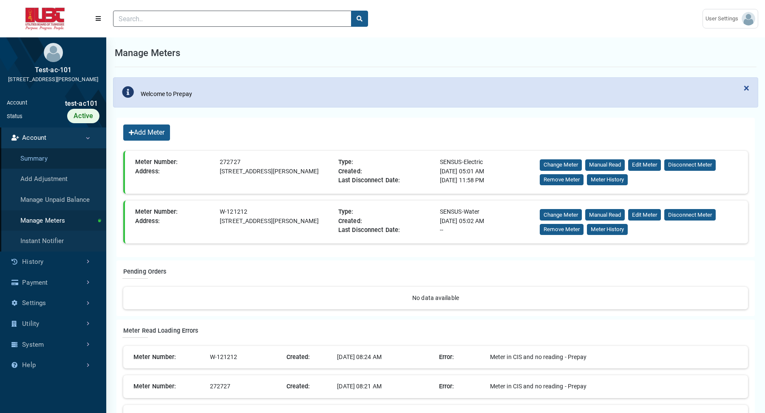
click at [54, 161] on link "Summary" at bounding box center [53, 158] width 106 height 21
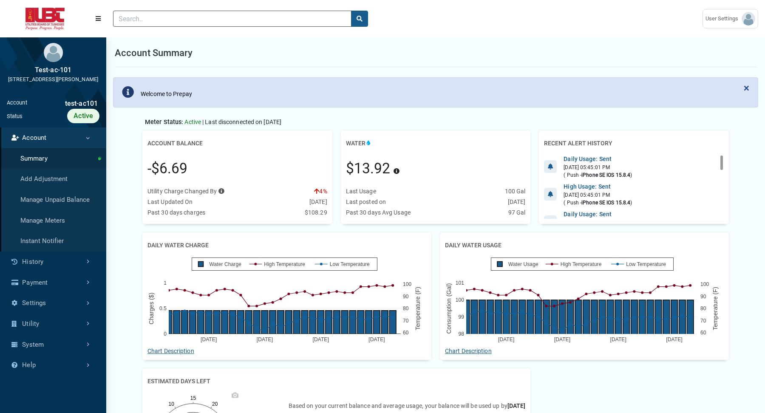
scroll to position [3, 0]
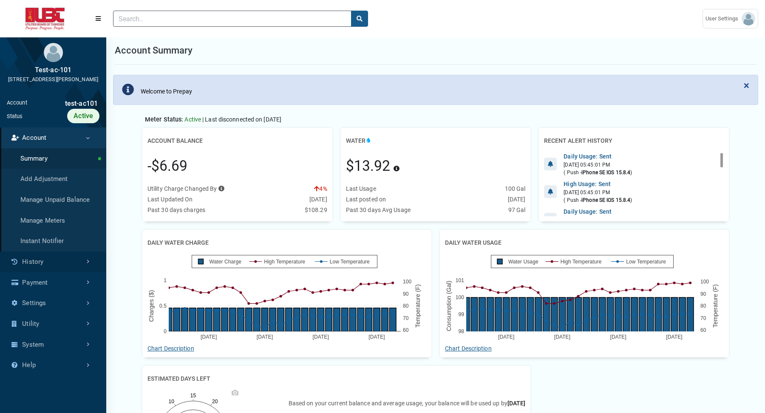
click at [68, 258] on link "History" at bounding box center [53, 261] width 106 height 21
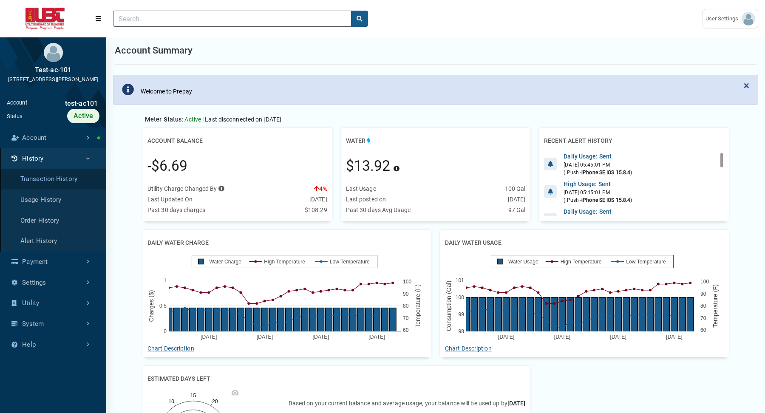
click at [45, 177] on link "Transaction History" at bounding box center [53, 179] width 106 height 21
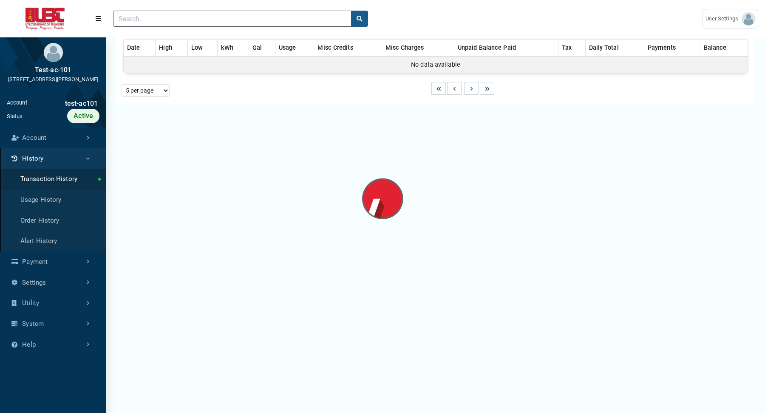
select select "25 per page"
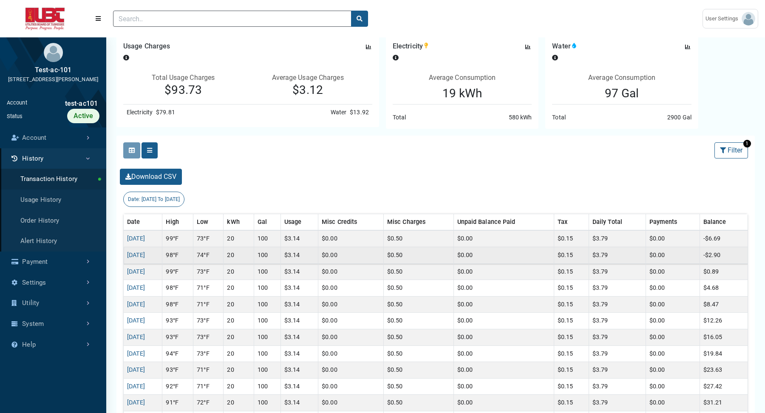
scroll to position [83, 0]
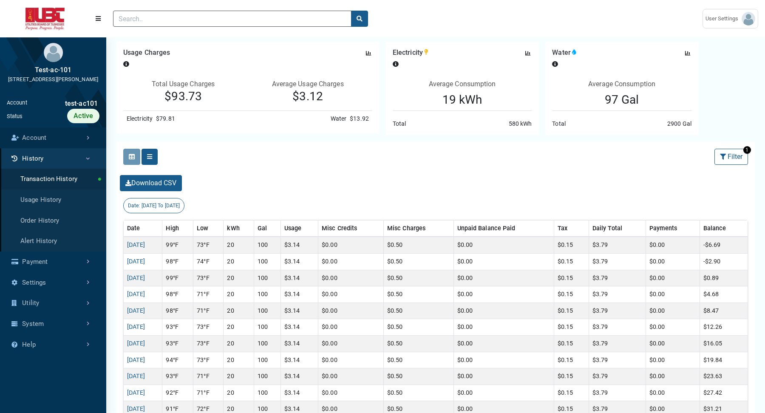
click at [39, 135] on link "Account" at bounding box center [53, 137] width 106 height 21
click at [38, 180] on link "Add Adjustment" at bounding box center [53, 179] width 106 height 21
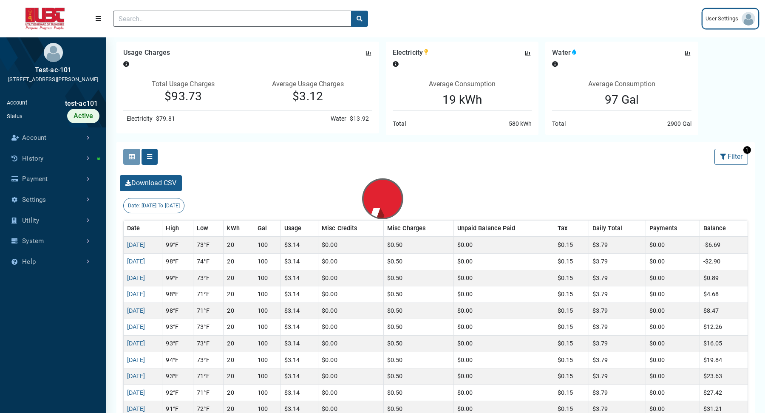
click at [727, 15] on span "User Settings" at bounding box center [723, 18] width 36 height 8
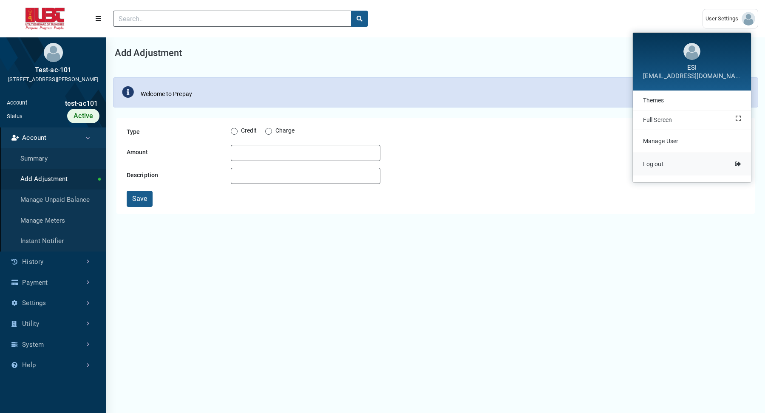
click at [656, 166] on span "Log out" at bounding box center [653, 164] width 21 height 7
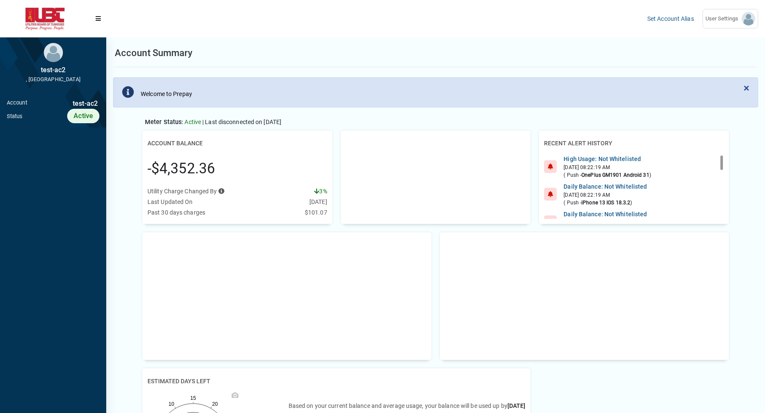
scroll to position [3, 0]
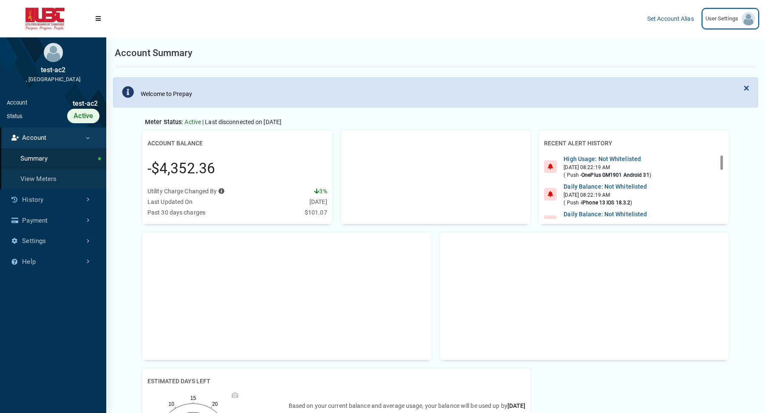
click at [735, 22] on span "User Settings" at bounding box center [723, 18] width 36 height 8
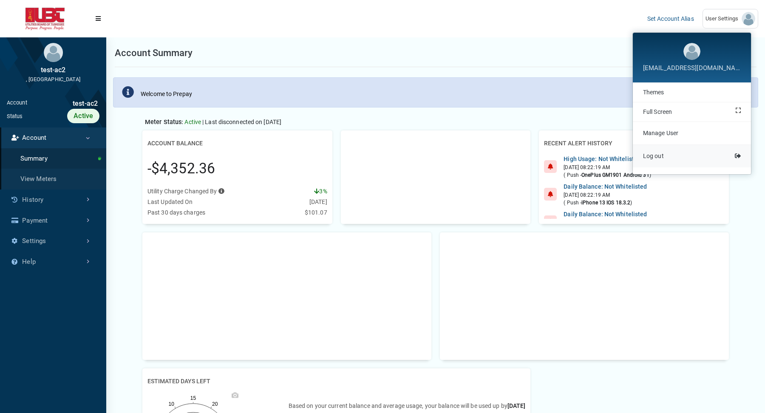
click at [658, 154] on span "Log out" at bounding box center [653, 156] width 21 height 7
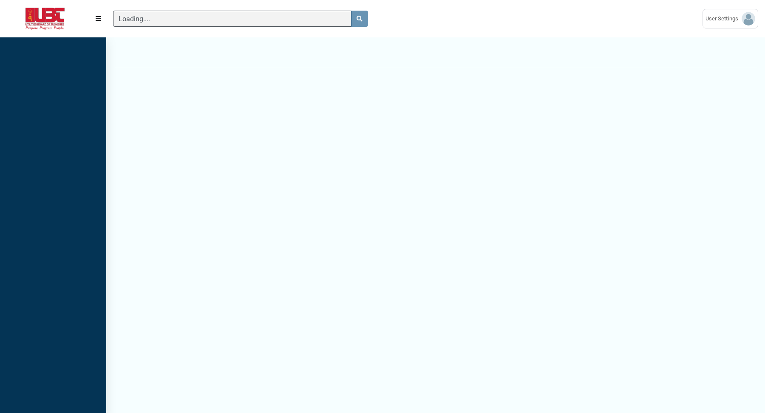
scroll to position [3, 0]
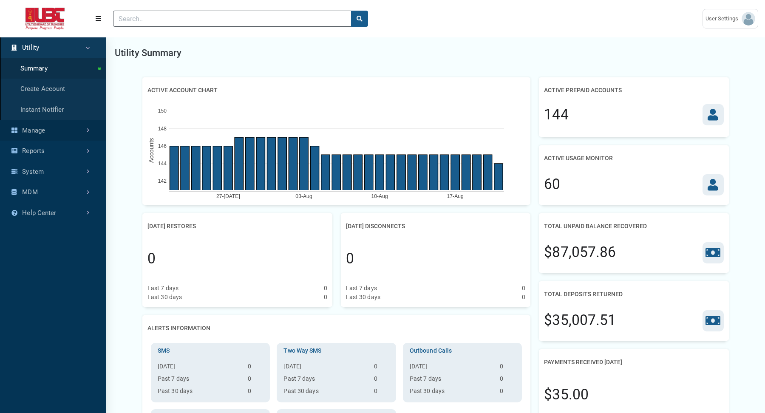
click at [51, 129] on link "Manage" at bounding box center [53, 130] width 106 height 21
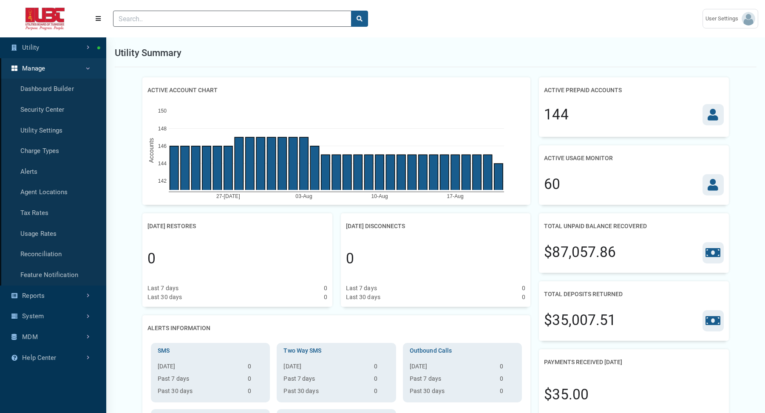
click at [200, 10] on div at bounding box center [400, 19] width 589 height 30
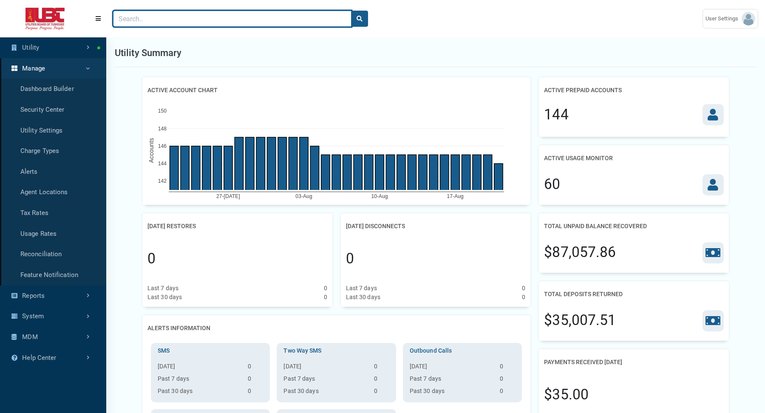
click at [199, 18] on input "Search" at bounding box center [232, 19] width 238 height 16
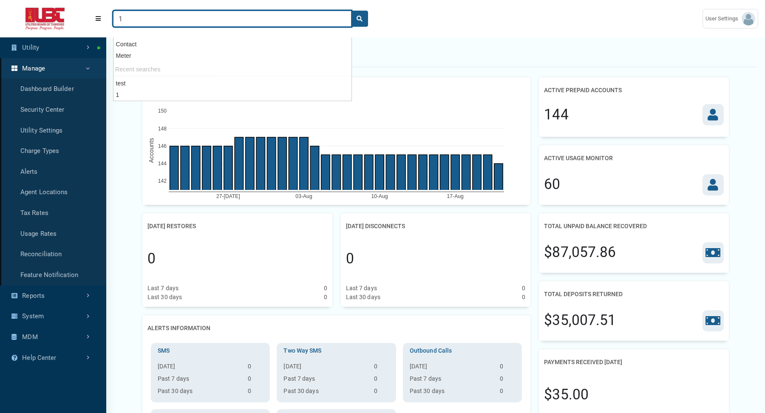
type input "1"
click at [351, 11] on button "search" at bounding box center [359, 19] width 17 height 16
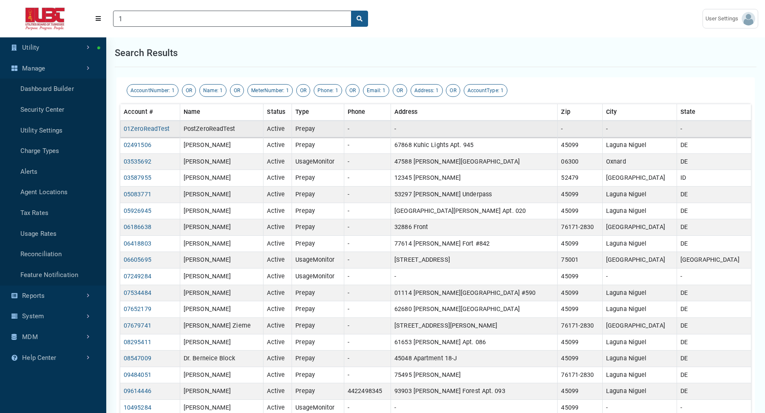
click at [391, 122] on td "-" at bounding box center [367, 129] width 47 height 17
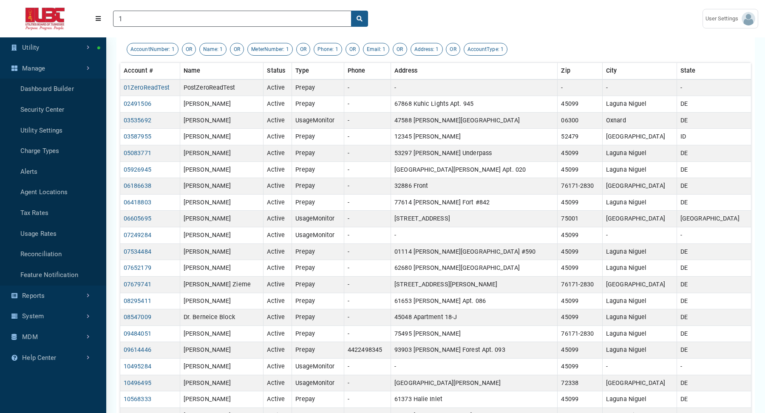
scroll to position [59, 0]
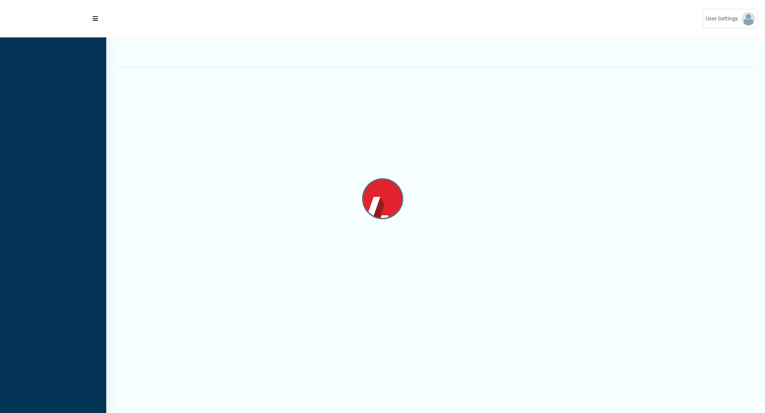
click at [105, 62] on nav at bounding box center [53, 228] width 106 height 382
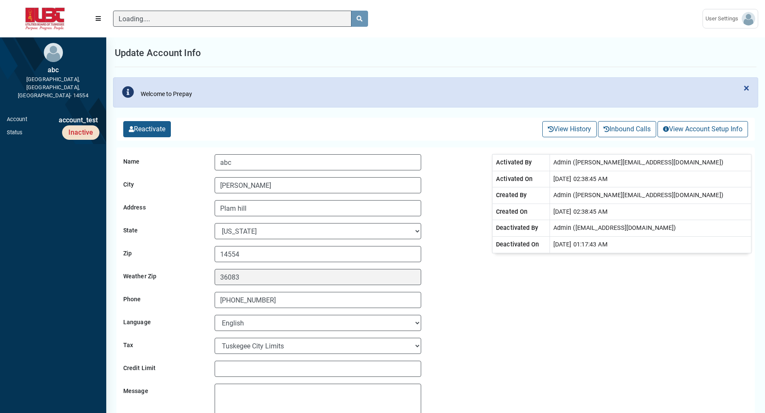
scroll to position [3, 0]
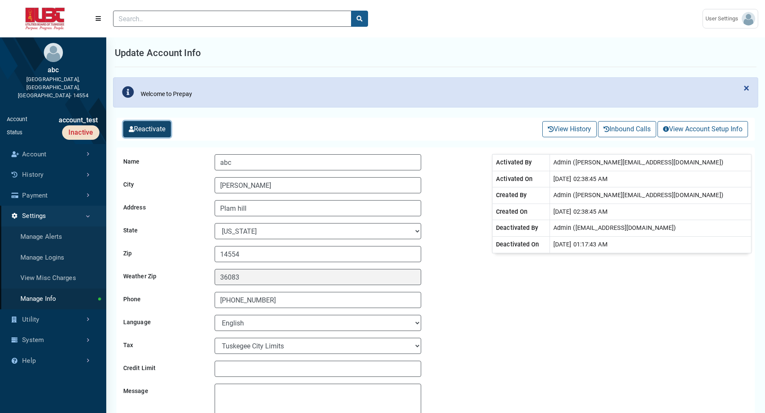
click at [154, 130] on button "Reactivate" at bounding box center [147, 129] width 48 height 16
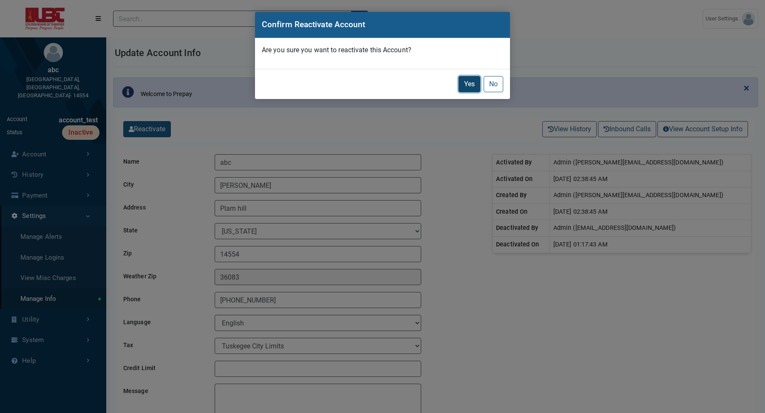
click at [469, 83] on button "Yes" at bounding box center [469, 84] width 22 height 16
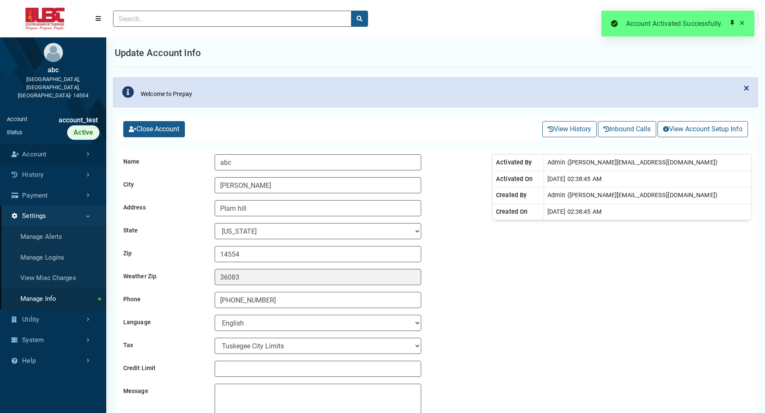
click at [54, 144] on link "Account" at bounding box center [53, 154] width 106 height 21
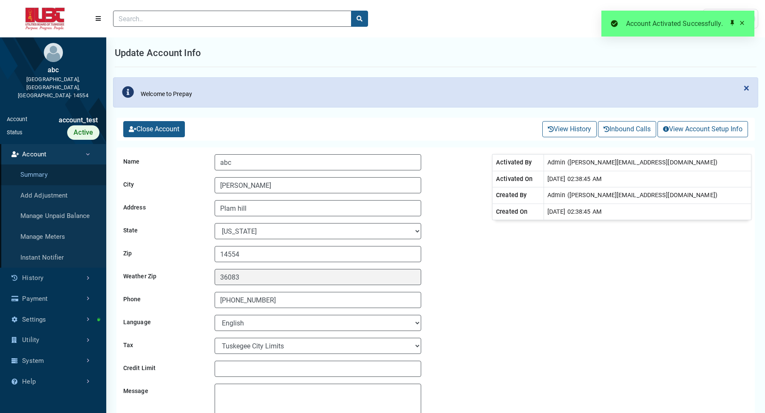
click at [54, 164] on link "Summary" at bounding box center [53, 174] width 106 height 21
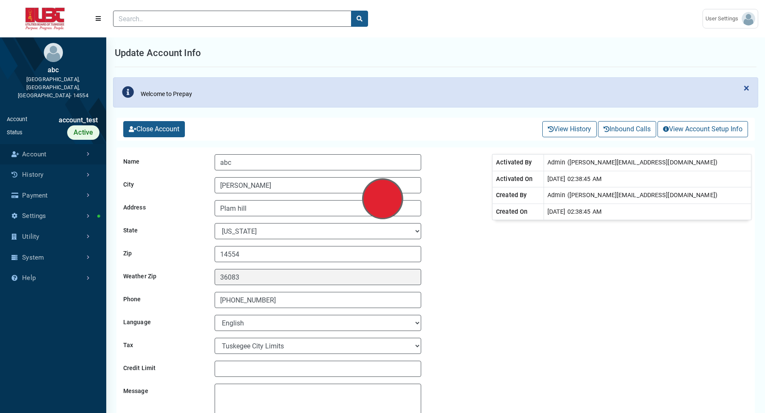
click at [82, 144] on link "Account" at bounding box center [53, 154] width 106 height 21
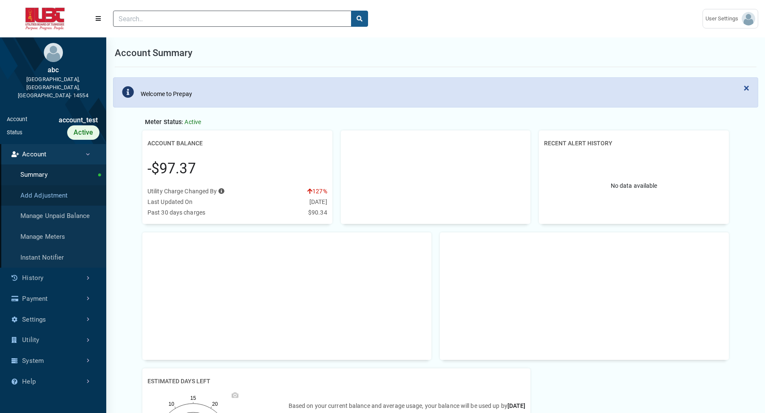
click at [70, 185] on link "Add Adjustment" at bounding box center [53, 195] width 106 height 21
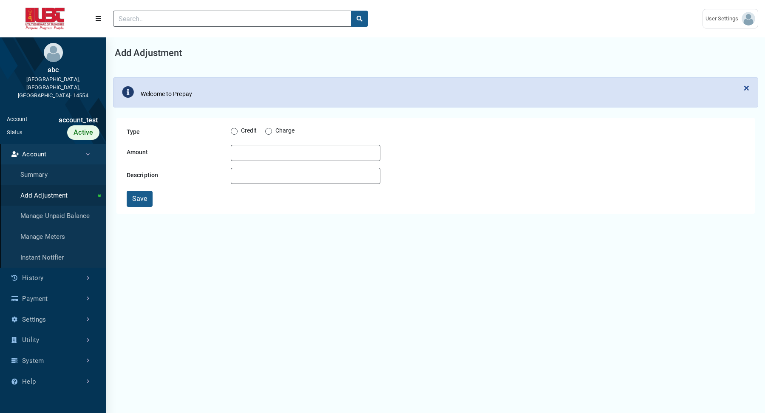
click at [238, 125] on div "Credit Charge" at bounding box center [306, 131] width 150 height 14
click at [241, 129] on label "Credit" at bounding box center [249, 131] width 16 height 10
click at [231, 129] on input "Credit" at bounding box center [234, 130] width 7 height 8
radio input "true"
click at [261, 149] on input "Amount" at bounding box center [306, 153] width 150 height 16
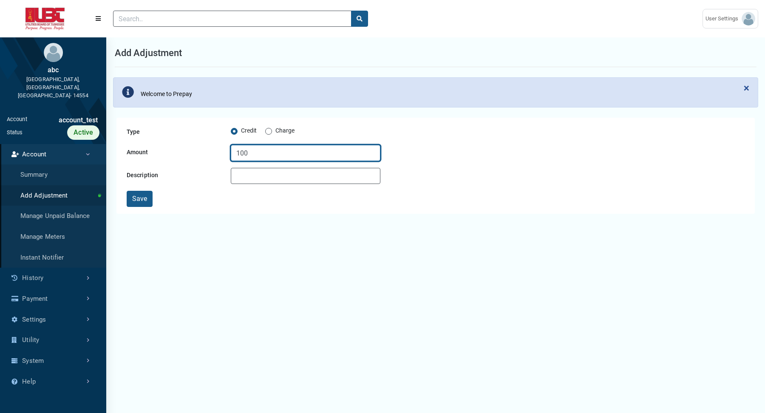
type input "100"
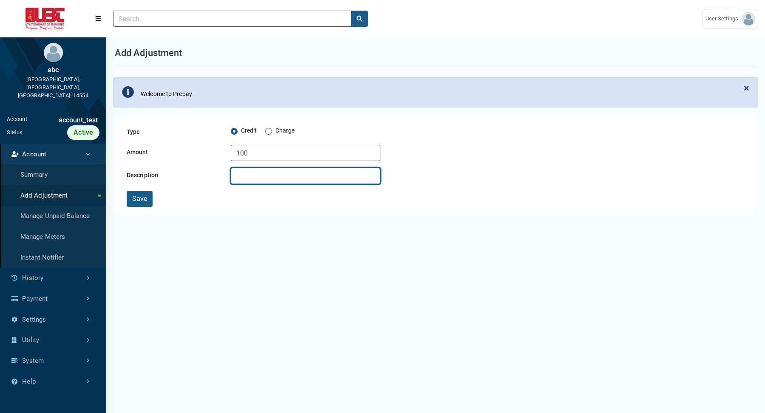
click at [259, 176] on input "Description" at bounding box center [306, 176] width 150 height 16
type input "test credit"
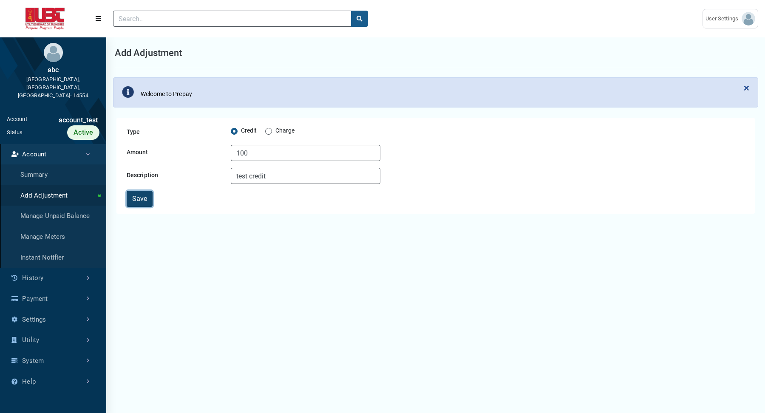
click at [137, 197] on button "Save" at bounding box center [140, 199] width 26 height 16
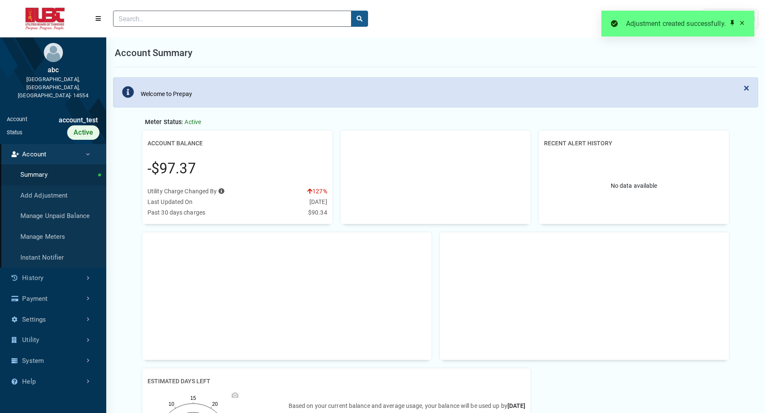
click at [741, 25] on span at bounding box center [741, 23] width 7 height 7
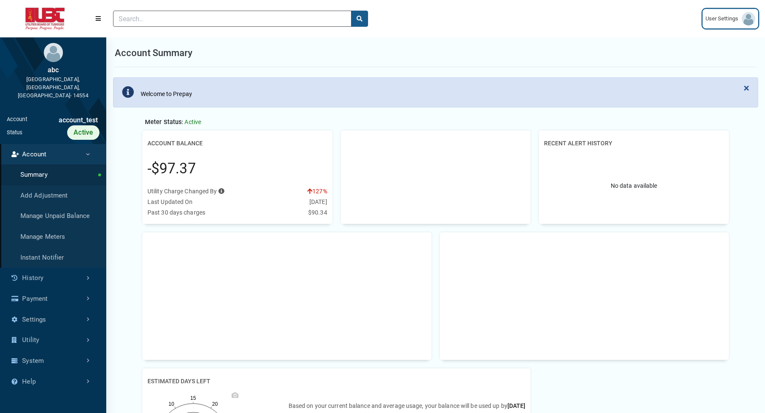
click at [741, 23] on span "User Settings" at bounding box center [723, 18] width 36 height 8
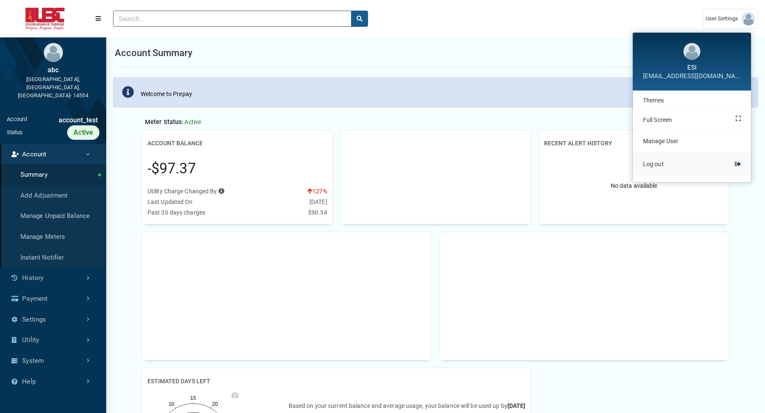
click at [677, 168] on link "Log out" at bounding box center [692, 164] width 118 height 23
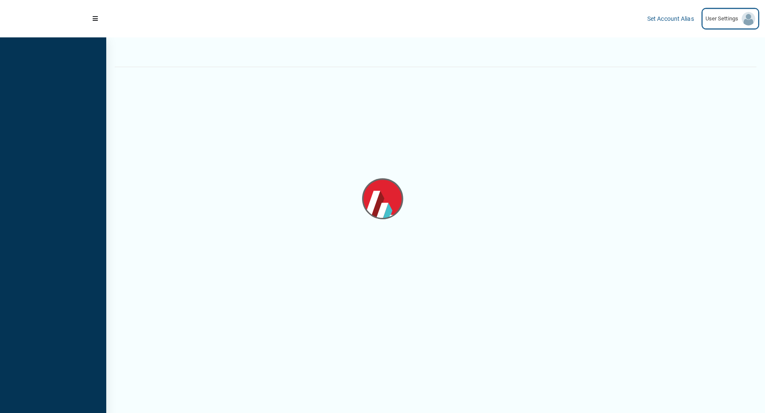
click at [723, 23] on span "User Settings" at bounding box center [723, 18] width 36 height 8
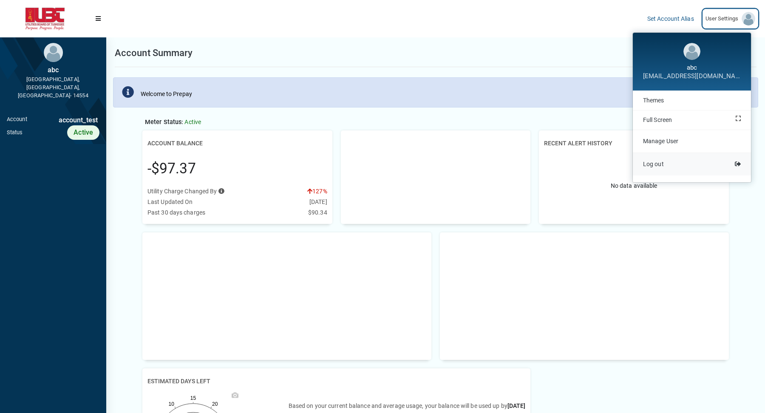
scroll to position [3, 0]
click at [656, 167] on link "Log out" at bounding box center [692, 164] width 118 height 23
